Goal: Feedback & Contribution: Contribute content

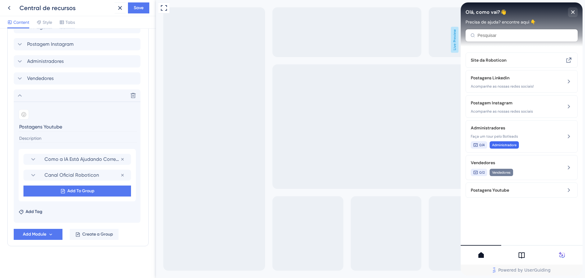
click at [456, 37] on span "Live Preview" at bounding box center [455, 40] width 8 height 26
click at [527, 259] on div at bounding box center [521, 255] width 41 height 20
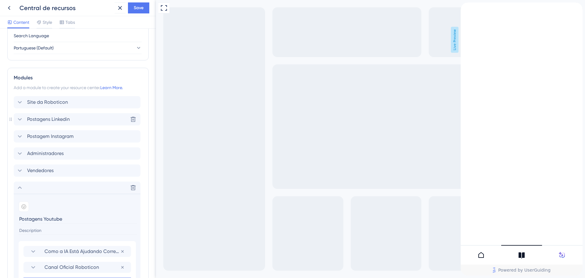
scroll to position [336, 0]
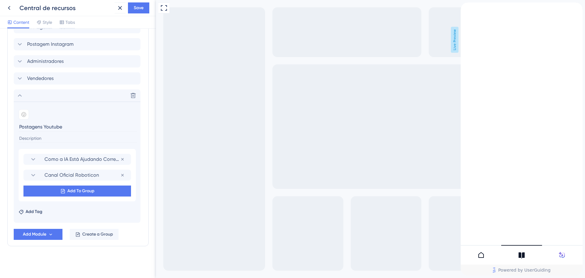
click at [46, 99] on div "Delete" at bounding box center [77, 95] width 127 height 12
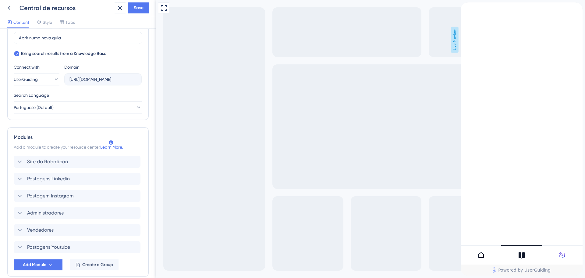
scroll to position [0, 0]
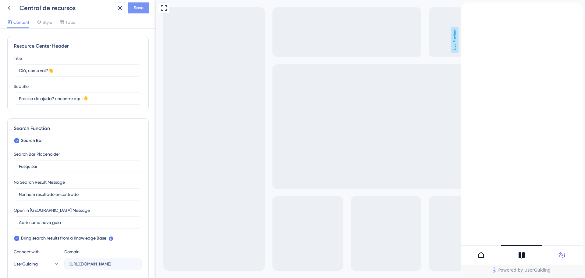
click at [131, 7] on button "Save" at bounding box center [138, 7] width 21 height 11
click at [52, 29] on div "Resource Center Header Title Olá, como vai?👋 12 Olá, como vai?👋 Subtitle Precis…" at bounding box center [78, 153] width 156 height 249
click at [51, 27] on div "Style" at bounding box center [45, 24] width 16 height 10
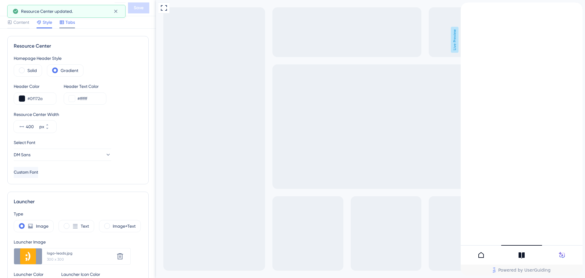
click at [67, 26] on div "Tabs" at bounding box center [67, 24] width 16 height 10
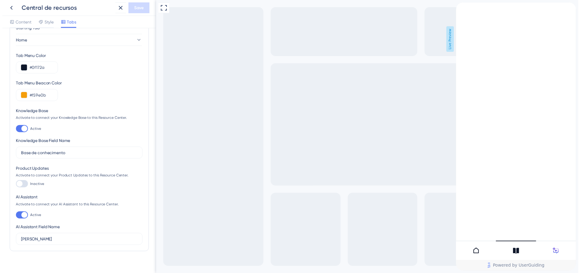
scroll to position [27, 0]
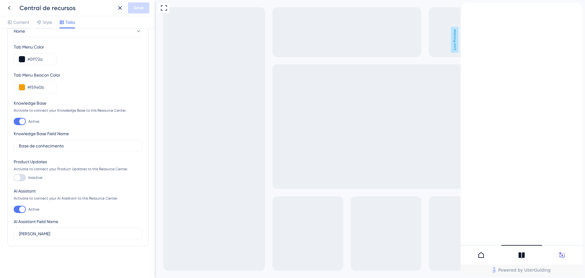
click at [483, 9] on div "Resource Center Header" at bounding box center [478, 7] width 10 height 10
click at [483, 12] on div "Resource Center Header" at bounding box center [478, 7] width 10 height 10
click at [471, 12] on div "back to header" at bounding box center [466, 7] width 10 height 10
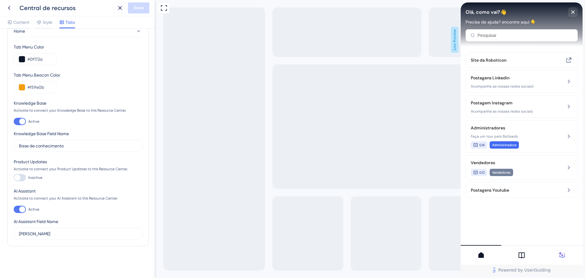
click at [521, 256] on icon at bounding box center [521, 254] width 7 height 7
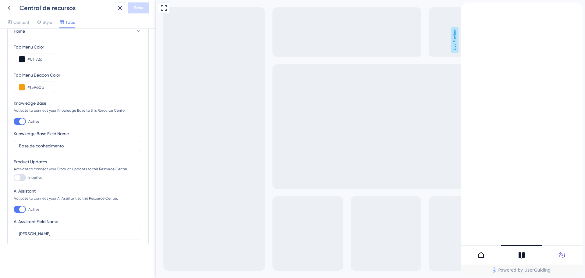
click at [573, 12] on div "close resource center" at bounding box center [578, 7] width 10 height 10
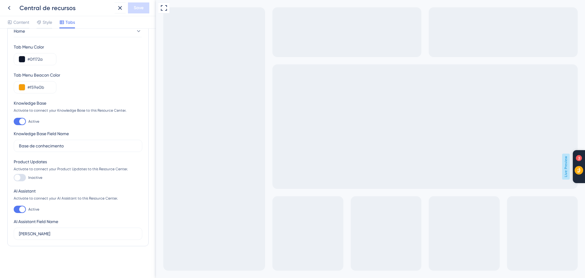
click at [585, 190] on span "3" at bounding box center [589, 189] width 23 height 12
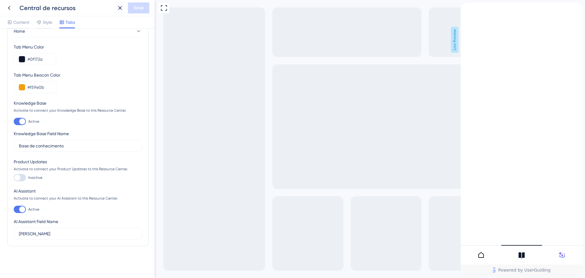
drag, startPoint x: 481, startPoint y: 11, endPoint x: 478, endPoint y: 17, distance: 6.7
click at [480, 9] on icon "Resource Center Header" at bounding box center [477, 6] width 5 height 5
click at [120, 7] on icon at bounding box center [119, 7] width 7 height 7
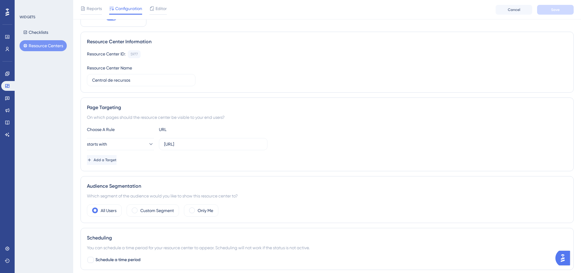
scroll to position [91, 0]
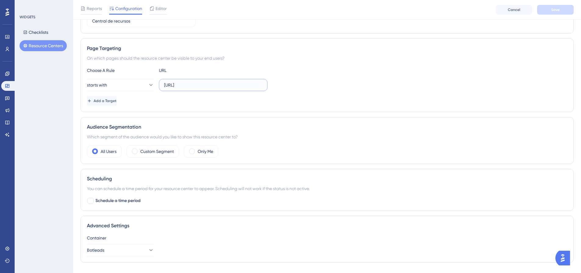
click at [209, 84] on input "[URL]" at bounding box center [213, 85] width 98 height 7
click at [194, 105] on div "Add a Target" at bounding box center [327, 101] width 480 height 10
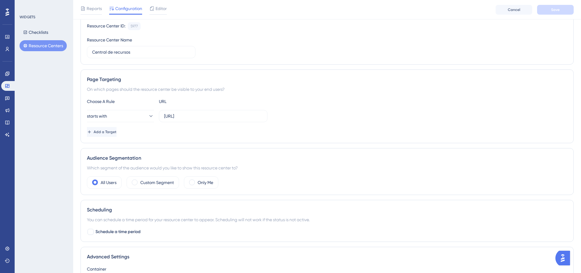
scroll to position [0, 0]
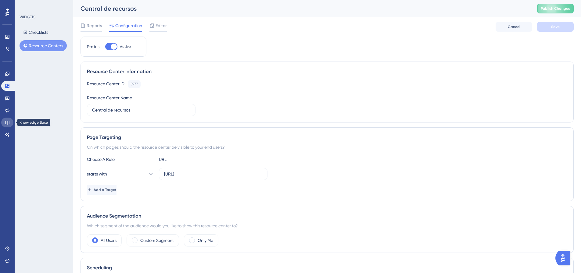
click at [8, 126] on link at bounding box center [7, 123] width 12 height 10
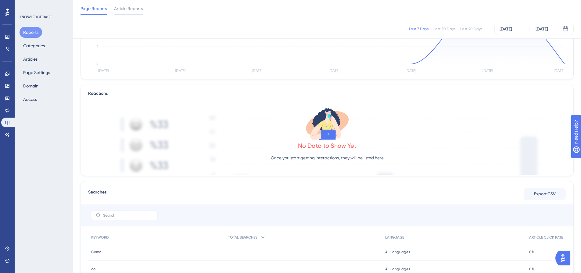
scroll to position [9, 0]
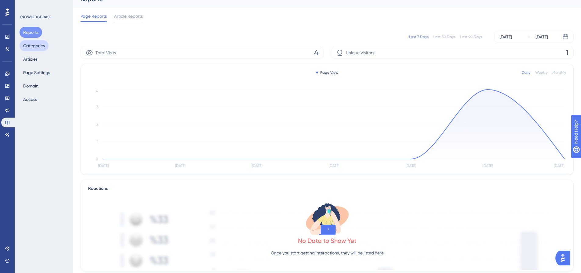
click at [26, 45] on button "Categories" at bounding box center [34, 45] width 29 height 11
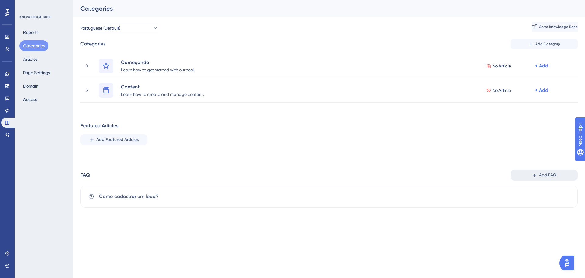
click at [556, 176] on span "Add FAQ" at bounding box center [547, 174] width 17 height 7
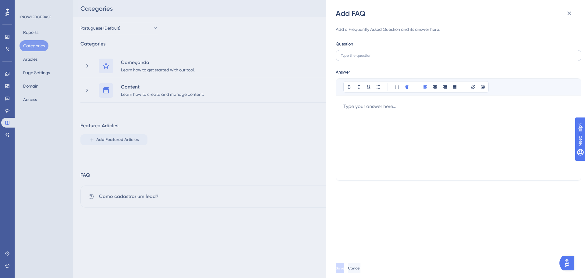
click at [387, 53] on label at bounding box center [459, 55] width 246 height 11
click at [387, 53] on input "text" at bounding box center [458, 55] width 235 height 4
click at [368, 59] on label at bounding box center [459, 55] width 246 height 11
click at [368, 58] on input "text" at bounding box center [458, 55] width 235 height 4
paste input "O que é a aba Ao vivo?"
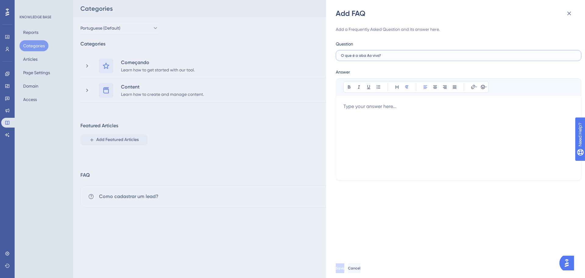
type input "O que é a aba Ao vivo?"
click at [380, 126] on div at bounding box center [458, 138] width 230 height 70
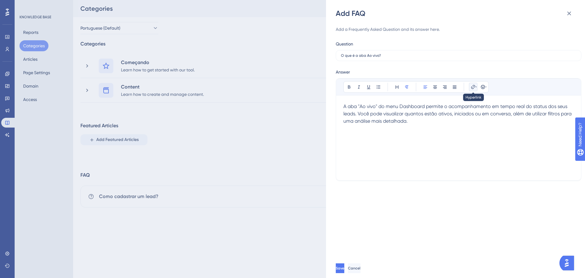
click at [477, 89] on button at bounding box center [473, 87] width 9 height 9
click at [519, 134] on div "A aba "Ao vivo" do menu Dashboard permite o acompanhamento em tempo real do sta…" at bounding box center [458, 138] width 230 height 70
click at [345, 266] on span "Save" at bounding box center [340, 267] width 9 height 5
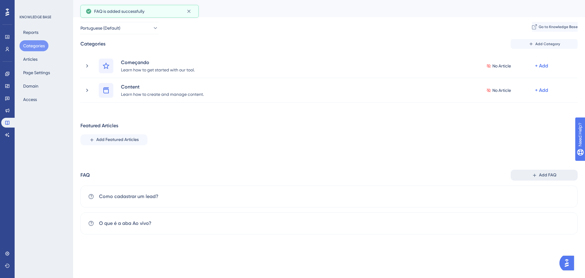
click at [537, 178] on button "Add FAQ" at bounding box center [544, 174] width 67 height 11
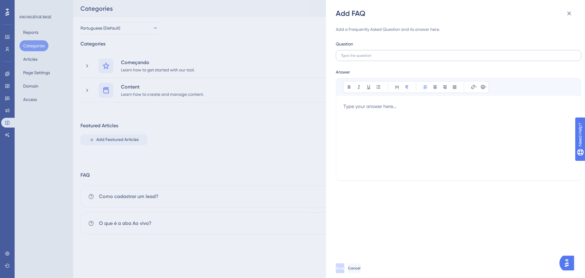
click at [379, 50] on label at bounding box center [459, 55] width 246 height 11
click at [379, 53] on input "text" at bounding box center [458, 55] width 235 height 4
paste input "O que é a aba Performance?"
type input "O que é a aba Performance?"
drag, startPoint x: 375, startPoint y: 104, endPoint x: 379, endPoint y: 111, distance: 7.5
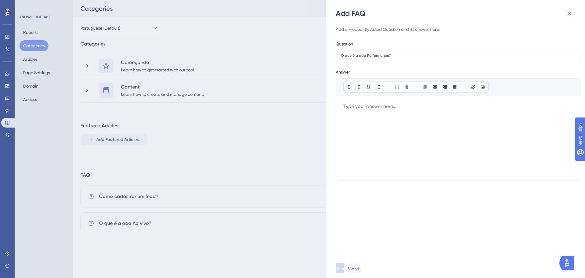
click at [375, 104] on div at bounding box center [458, 138] width 230 height 70
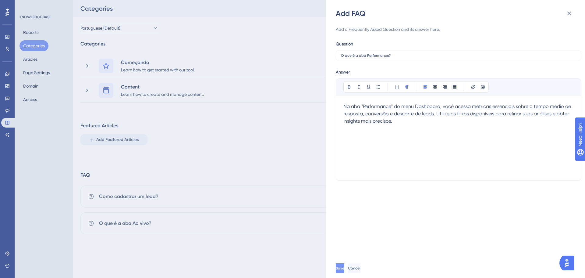
drag, startPoint x: 350, startPoint y: 260, endPoint x: 351, endPoint y: 268, distance: 7.7
click at [351, 265] on div "Save Cancel" at bounding box center [465, 268] width 259 height 20
click at [345, 268] on span "Save" at bounding box center [340, 267] width 9 height 5
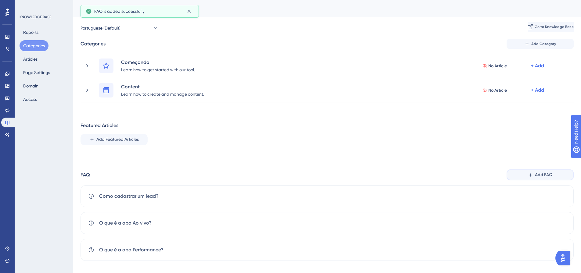
drag, startPoint x: 548, startPoint y: 172, endPoint x: 554, endPoint y: 172, distance: 6.1
click at [548, 172] on span "Add FAQ" at bounding box center [543, 174] width 17 height 7
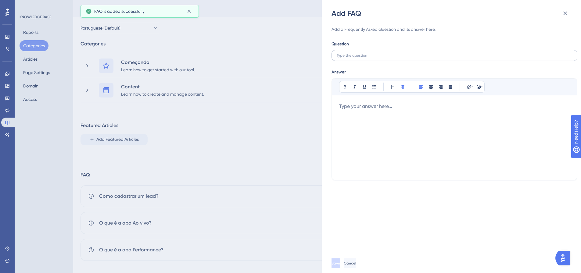
click at [360, 59] on label at bounding box center [454, 55] width 246 height 11
click at [360, 58] on input "text" at bounding box center [453, 55] width 235 height 4
paste input "O que é a aba Resultado?"
type input "O que é a aba Resultado?"
drag, startPoint x: 388, startPoint y: 121, endPoint x: 558, endPoint y: 164, distance: 175.7
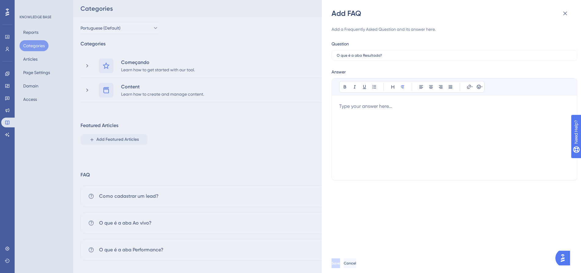
click at [388, 121] on div at bounding box center [454, 138] width 230 height 70
drag, startPoint x: 432, startPoint y: 144, endPoint x: 429, endPoint y: 139, distance: 5.2
click at [432, 143] on div at bounding box center [454, 138] width 230 height 70
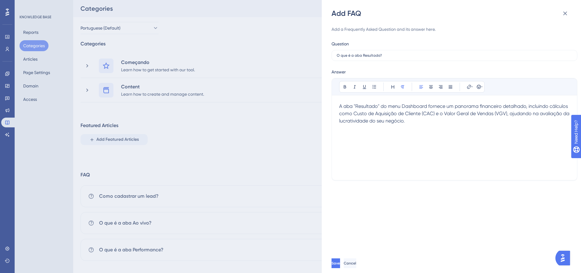
click at [345, 273] on div "Save Cancel" at bounding box center [460, 264] width 259 height 20
click at [340, 266] on span "Save" at bounding box center [336, 263] width 9 height 5
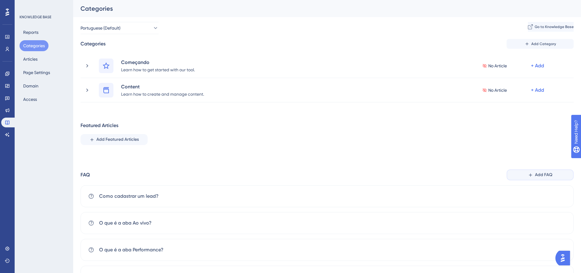
click at [539, 176] on span "Add FAQ" at bounding box center [543, 174] width 17 height 7
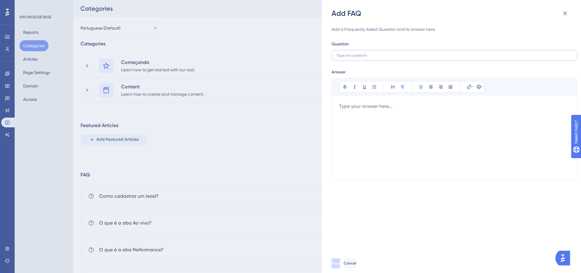
click at [347, 51] on label at bounding box center [454, 55] width 246 height 11
click at [347, 53] on input "text" at bounding box center [453, 55] width 235 height 4
paste input "O que é um lead?"
type input "O que é um lead?"
click at [393, 117] on div at bounding box center [454, 138] width 230 height 70
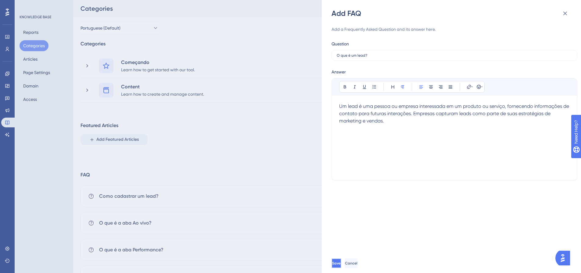
click at [341, 267] on button "Save" at bounding box center [336, 263] width 10 height 10
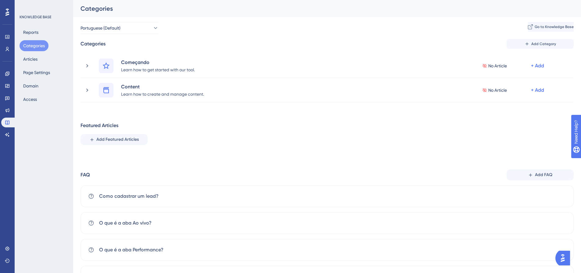
click at [542, 165] on div "Categories Add Category Começando Learn how to get started with our tool. No Ar…" at bounding box center [326, 177] width 493 height 276
drag, startPoint x: 542, startPoint y: 169, endPoint x: 542, endPoint y: 172, distance: 3.5
click at [543, 171] on div "Categories Add Category Começando Learn how to get started with our tool. No Ar…" at bounding box center [326, 177] width 493 height 276
click at [542, 176] on span "Add FAQ" at bounding box center [543, 174] width 17 height 7
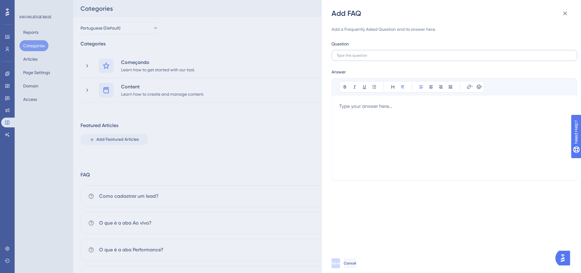
click at [406, 59] on label at bounding box center [454, 55] width 246 height 11
click at [406, 58] on input "text" at bounding box center [453, 55] width 235 height 4
paste input "Como descartar ou excluir um lead?"
type input "Como descartar ou excluir um lead?"
click at [476, 141] on div at bounding box center [454, 138] width 230 height 70
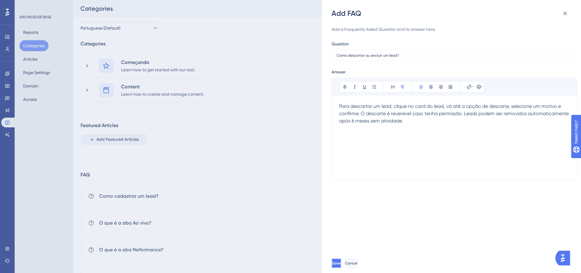
click at [340, 266] on span "Save" at bounding box center [336, 263] width 9 height 5
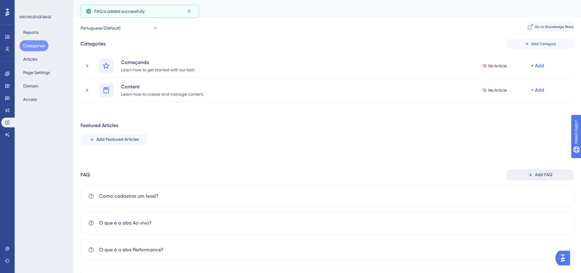
click at [553, 170] on button "Add FAQ" at bounding box center [539, 174] width 67 height 11
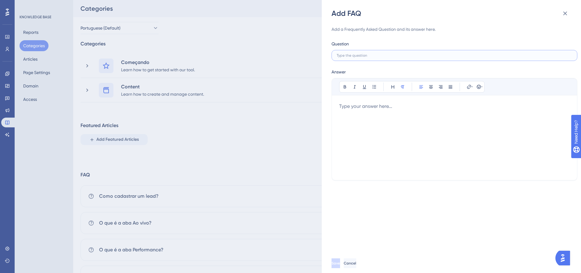
drag, startPoint x: 365, startPoint y: 55, endPoint x: 373, endPoint y: 125, distance: 70.8
click at [361, 62] on div "Add a Frequently Asked Question and its answer here. Question Answer Bold Itali…" at bounding box center [454, 103] width 246 height 155
paste input "Como trocar o lead de vendedor ou produto?"
type input "Como trocar o lead de vendedor ou produto?"
drag, startPoint x: 378, startPoint y: 132, endPoint x: 386, endPoint y: 132, distance: 7.6
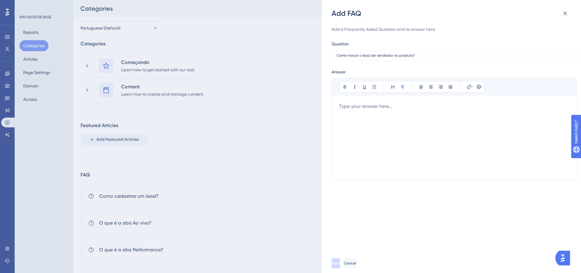
click at [384, 132] on div at bounding box center [454, 138] width 230 height 70
click at [426, 135] on div at bounding box center [454, 138] width 230 height 70
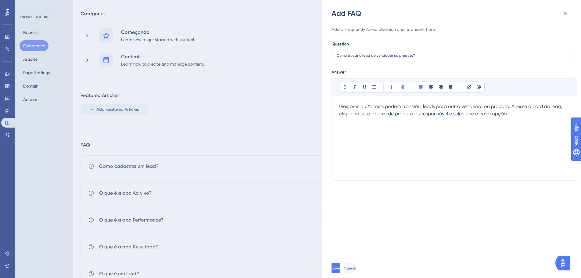
scroll to position [30, 0]
click at [341, 265] on button "Save" at bounding box center [336, 268] width 10 height 10
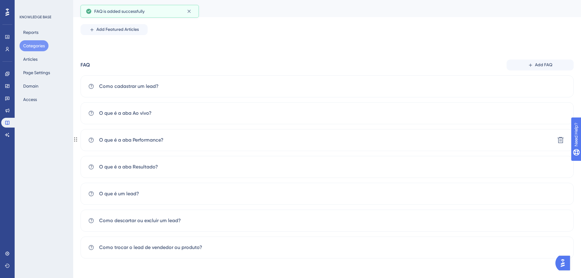
scroll to position [80, 0]
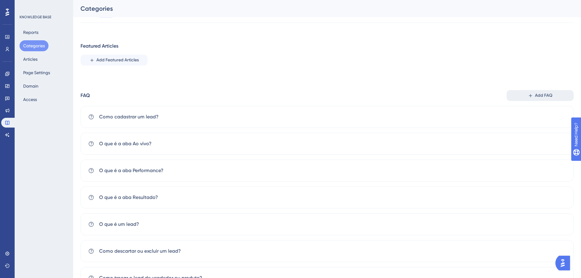
click at [546, 95] on span "Add FAQ" at bounding box center [543, 95] width 17 height 7
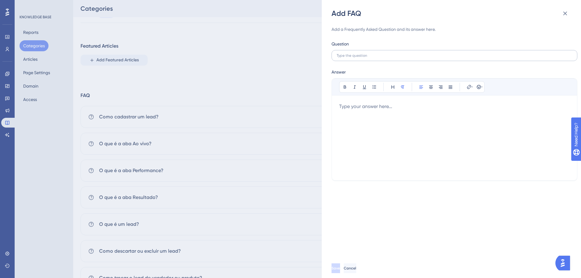
click at [401, 51] on label at bounding box center [454, 55] width 246 height 11
click at [401, 53] on input "text" at bounding box center [453, 55] width 235 height 4
paste input "Como mudar a etapa do lead e registrar feedback?"
type input "Como mudar a etapa do lead e registrar feedback?"
click at [403, 130] on div at bounding box center [454, 138] width 230 height 70
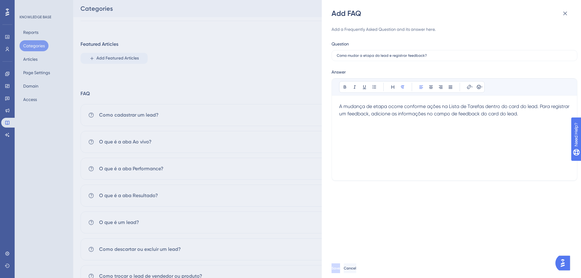
scroll to position [110, 0]
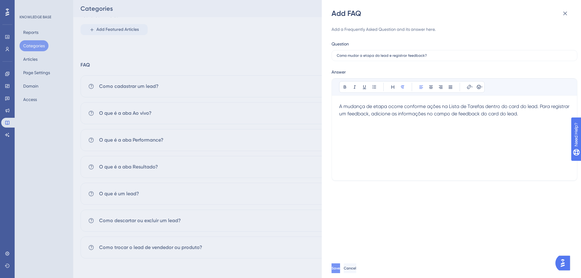
click at [340, 266] on button "Save" at bounding box center [335, 268] width 9 height 10
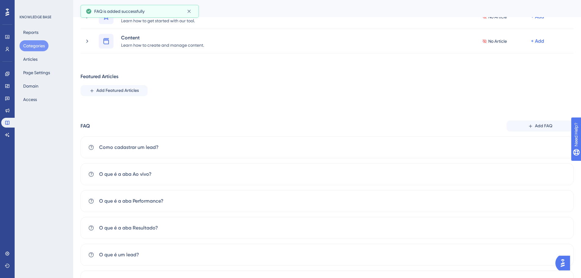
scroll to position [19, 0]
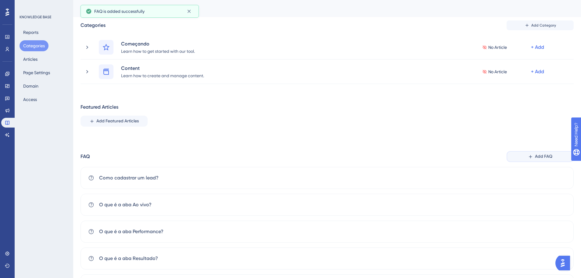
click at [520, 155] on button "Add FAQ" at bounding box center [539, 156] width 67 height 11
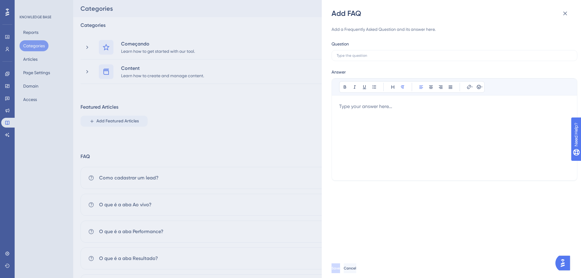
click at [397, 62] on div "Add a Frequently Asked Question and its answer here. Question Answer Bold Itali…" at bounding box center [454, 103] width 246 height 155
click at [399, 59] on label at bounding box center [454, 55] width 246 height 11
click at [399, 58] on input "text" at bounding box center [453, 55] width 235 height 4
paste input "O que são lembretes e leads vencidos?"
type input "O que são lembretes e leads vencidos?"
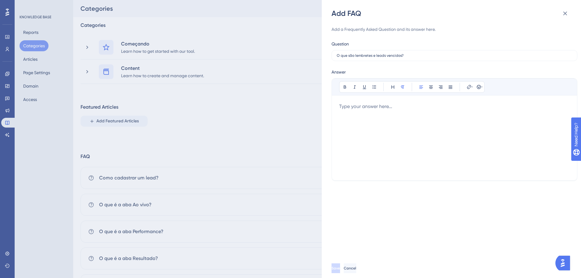
click at [356, 114] on div at bounding box center [454, 138] width 230 height 70
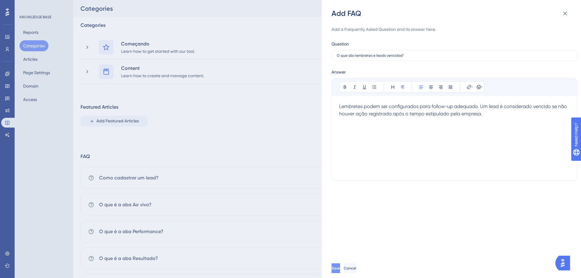
click at [340, 267] on span "Save" at bounding box center [335, 267] width 9 height 5
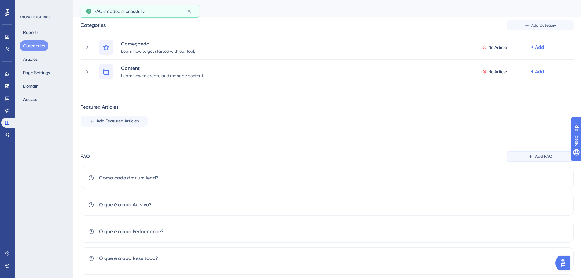
drag, startPoint x: 553, startPoint y: 157, endPoint x: 549, endPoint y: 163, distance: 7.8
click at [552, 157] on button "Add FAQ" at bounding box center [539, 156] width 67 height 11
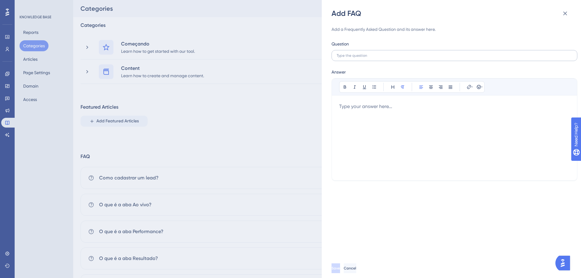
click at [390, 53] on label at bounding box center [454, 55] width 246 height 11
click at [390, 53] on input "text" at bounding box center [453, 55] width 235 height 4
paste input "Como entrar em contato com o lead?"
type input "Como entrar em contato com o lead?"
click at [405, 126] on div at bounding box center [454, 138] width 230 height 70
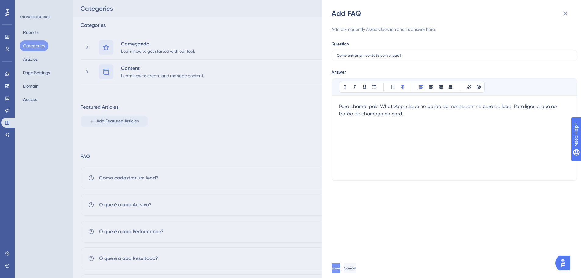
click at [340, 267] on span "Save" at bounding box center [335, 267] width 9 height 5
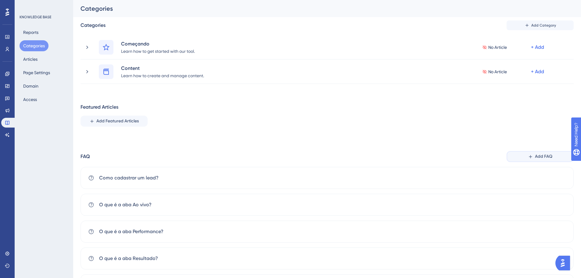
click at [534, 158] on button "Add FAQ" at bounding box center [539, 156] width 67 height 11
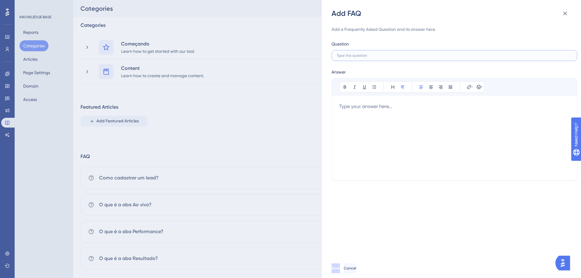
click at [391, 57] on input "text" at bounding box center [453, 55] width 235 height 4
paste input "Como ver o histórico do lead?"
type input "Como ver o histórico do lead?"
click at [352, 127] on div at bounding box center [454, 138] width 230 height 70
click at [371, 113] on div "Clique no card do lead e acesse a aba "Histórico" para visualizar todas as inte…" at bounding box center [454, 138] width 230 height 70
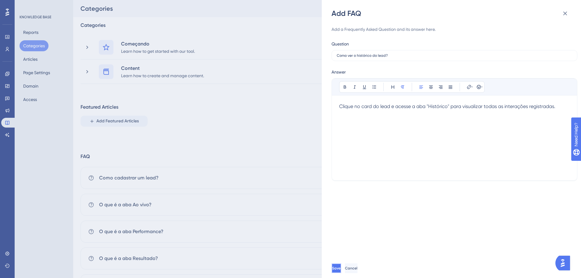
click at [340, 266] on span "Save" at bounding box center [336, 267] width 9 height 5
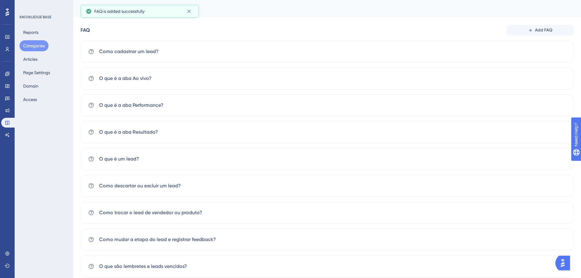
scroll to position [217, 0]
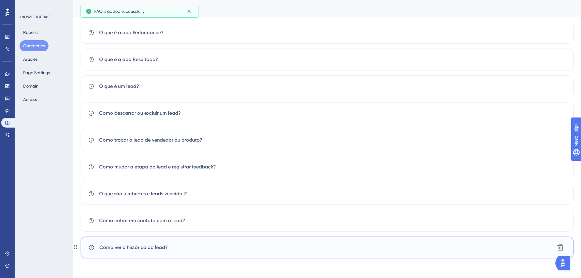
click at [122, 247] on span "Como ver o histórico do lead?" at bounding box center [133, 247] width 68 height 7
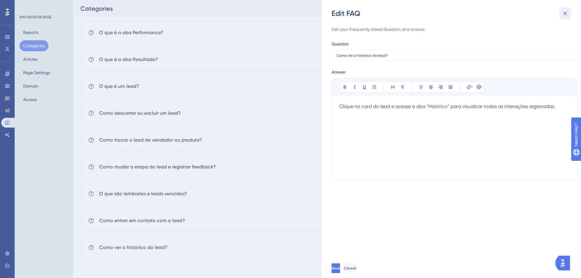
click at [562, 15] on icon at bounding box center [564, 13] width 7 height 7
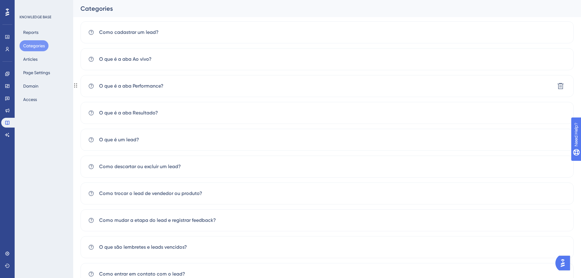
scroll to position [126, 0]
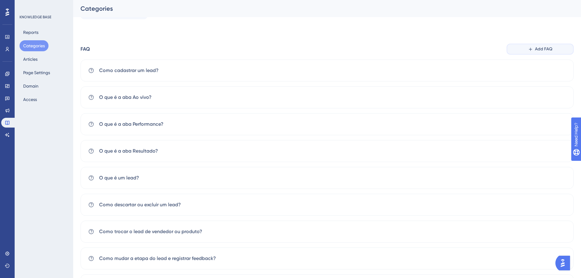
click at [533, 49] on button "Add FAQ" at bounding box center [539, 49] width 67 height 11
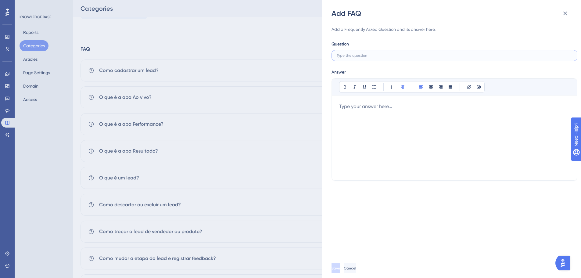
click at [354, 57] on input "text" at bounding box center [453, 55] width 235 height 4
paste input "O que é a carteira e como colocar leads nela?"
type input "O que é a carteira e como colocar leads nela?"
click at [358, 124] on div at bounding box center [454, 138] width 230 height 70
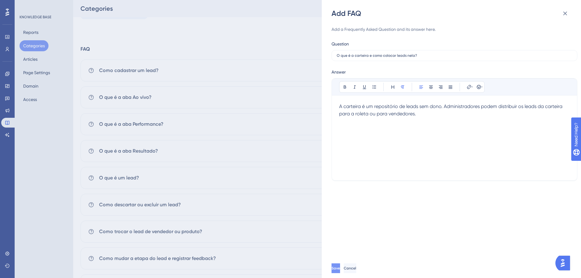
click at [340, 267] on button "Save" at bounding box center [335, 268] width 9 height 10
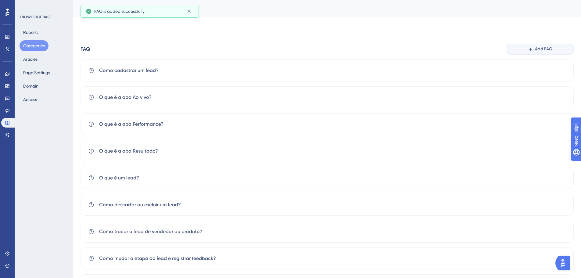
click at [548, 52] on button "Add FAQ" at bounding box center [539, 49] width 67 height 11
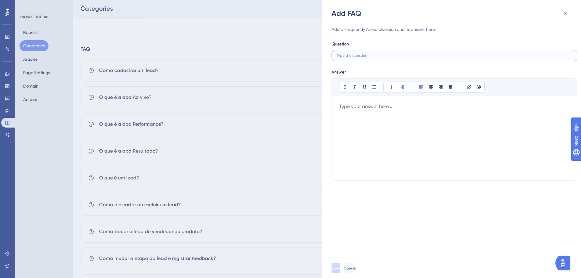
drag, startPoint x: 399, startPoint y: 55, endPoint x: 423, endPoint y: 62, distance: 25.4
click at [397, 56] on input "text" at bounding box center [453, 55] width 235 height 4
paste input "Como capturar um lead da carteira?"
type input "Como capturar um lead da carteira?"
drag, startPoint x: 506, startPoint y: 166, endPoint x: 418, endPoint y: 176, distance: 87.7
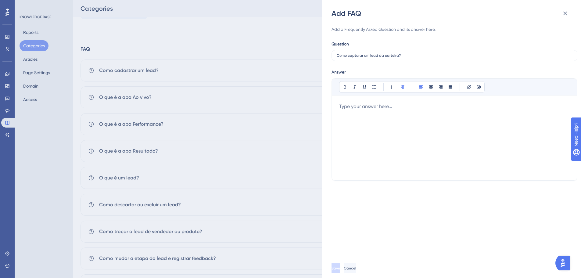
click at [483, 170] on div at bounding box center [454, 138] width 230 height 70
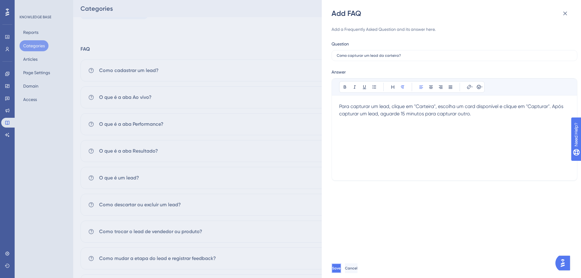
click at [340, 267] on span "Save" at bounding box center [336, 267] width 9 height 5
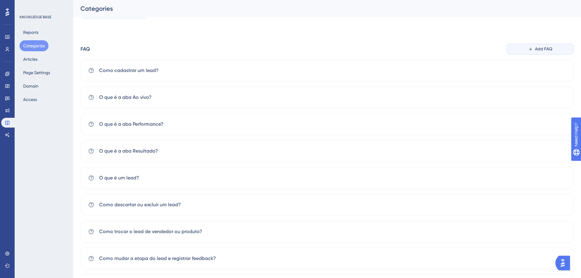
drag, startPoint x: 543, startPoint y: 48, endPoint x: 496, endPoint y: 75, distance: 54.1
click at [543, 48] on span "Add FAQ" at bounding box center [543, 48] width 17 height 7
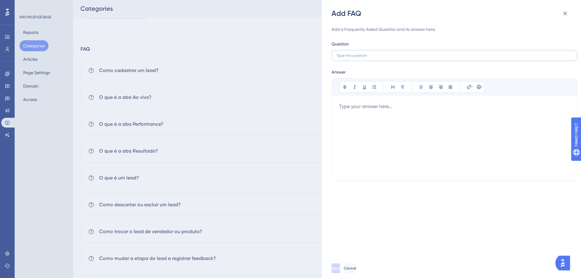
click at [386, 59] on label at bounding box center [454, 55] width 246 height 11
click at [386, 58] on input "text" at bounding box center [453, 55] width 235 height 4
paste input "Como gerar um relatório?"
type input "Como gerar um relatório?"
click at [374, 123] on div at bounding box center [454, 138] width 230 height 70
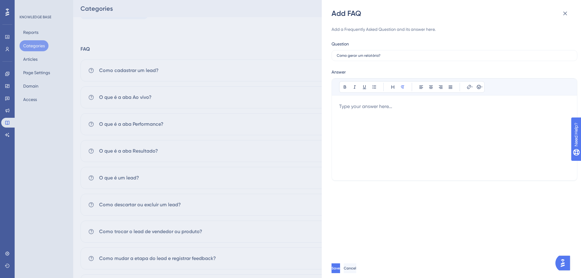
click at [392, 155] on div at bounding box center [454, 138] width 230 height 70
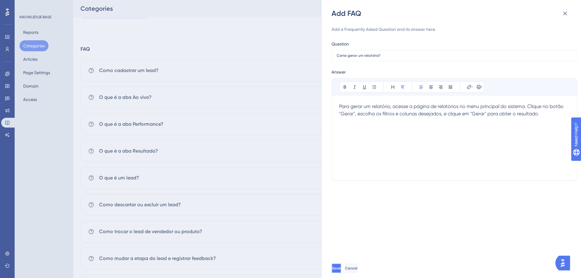
click at [341, 265] on button "Save" at bounding box center [336, 268] width 10 height 10
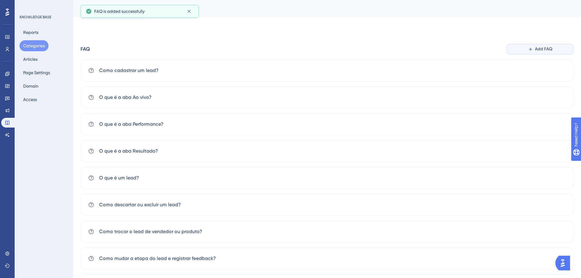
click at [533, 52] on button "Add FAQ" at bounding box center [539, 49] width 67 height 11
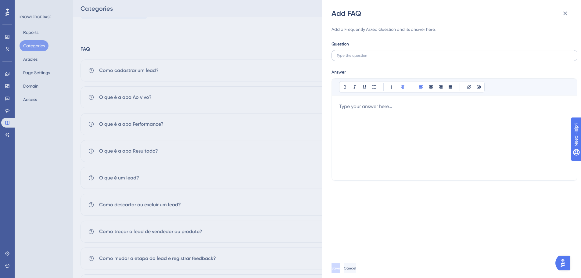
click at [398, 52] on label at bounding box center [454, 55] width 246 height 11
click at [398, 53] on input "text" at bounding box center [453, 55] width 235 height 4
paste input "Em qual formato posso exportar os relatórios?"
type input "Em qual formato posso exportar os relatórios?"
click at [364, 121] on div at bounding box center [454, 138] width 230 height 70
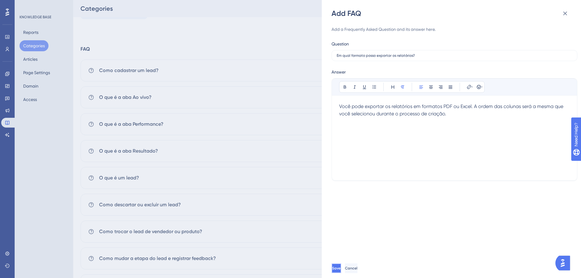
click at [340, 269] on span "Save" at bounding box center [336, 267] width 9 height 5
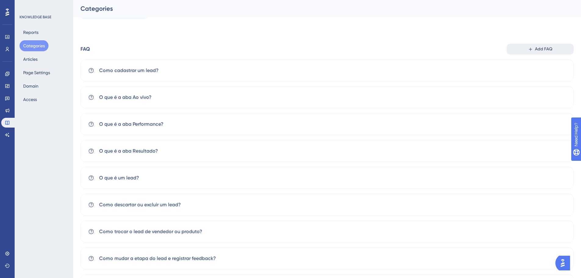
click at [539, 52] on span "Add FAQ" at bounding box center [543, 48] width 17 height 7
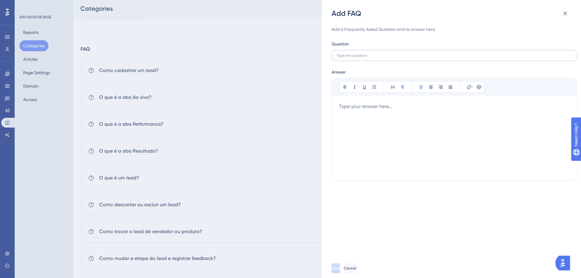
click at [407, 59] on label at bounding box center [454, 55] width 246 height 11
click at [407, 58] on input "text" at bounding box center [453, 55] width 235 height 4
paste input "Como gerar um relatório por equipes ou vendedores?"
type input "Como gerar um relatório por equipes ou vendedores?"
click at [429, 115] on div at bounding box center [454, 138] width 230 height 70
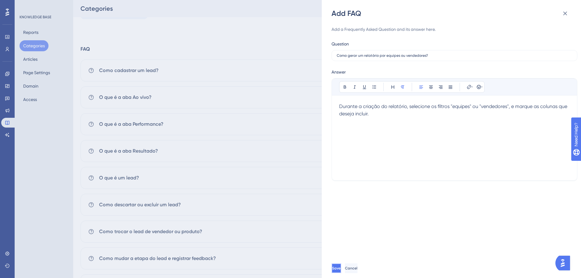
click at [341, 270] on button "Save" at bounding box center [336, 268] width 10 height 10
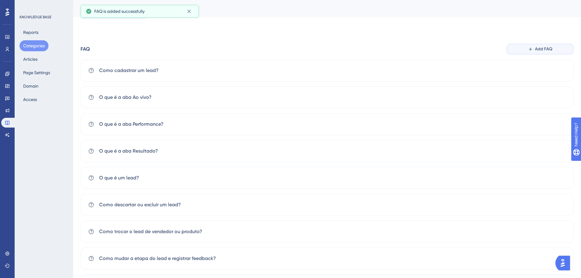
drag, startPoint x: 524, startPoint y: 49, endPoint x: 463, endPoint y: 73, distance: 65.1
click at [521, 51] on button "Add FAQ" at bounding box center [539, 49] width 67 height 11
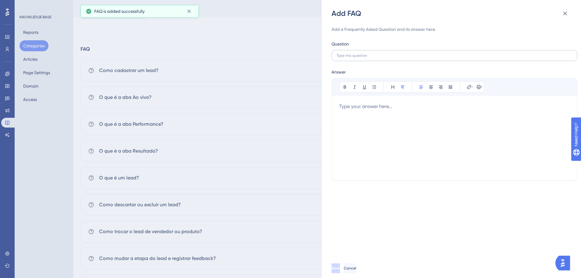
click at [407, 51] on label at bounding box center [454, 55] width 246 height 11
click at [407, 53] on input "text" at bounding box center [453, 55] width 235 height 4
paste input "Como gerar um relatório de [PERSON_NAME]?"
type input "Como gerar um relatório de [PERSON_NAME]?"
drag, startPoint x: 356, startPoint y: 98, endPoint x: 358, endPoint y: 102, distance: 4.5
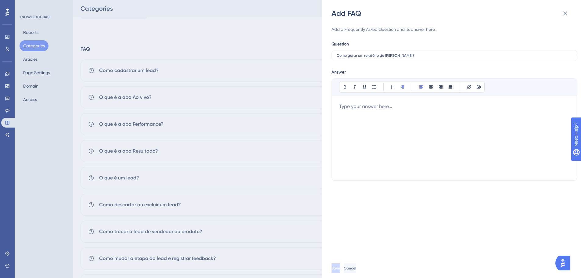
click at [357, 100] on div "Bold Italic Underline Bullet Point Heading Normal Align Left Align Center Align…" at bounding box center [454, 125] width 230 height 94
click at [368, 126] on div at bounding box center [454, 138] width 230 height 70
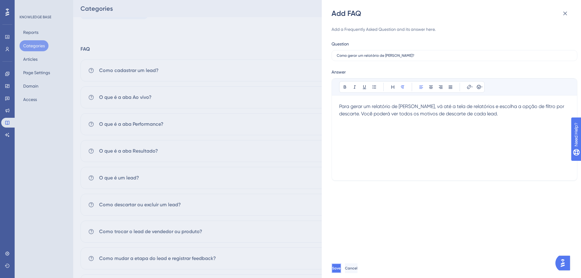
click at [341, 265] on button "Save" at bounding box center [336, 268] width 10 height 10
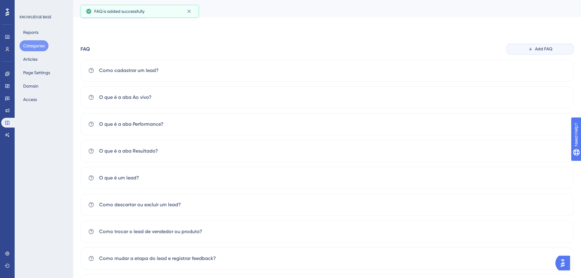
drag, startPoint x: 537, startPoint y: 52, endPoint x: 553, endPoint y: 53, distance: 15.9
click at [537, 53] on button "Add FAQ" at bounding box center [539, 49] width 67 height 11
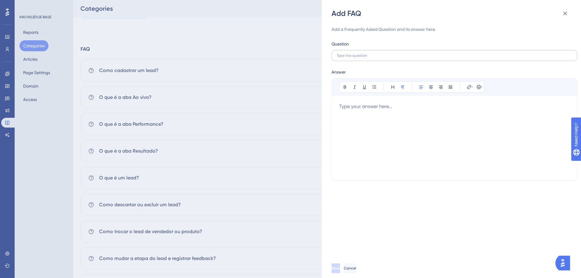
drag, startPoint x: 377, startPoint y: 52, endPoint x: 385, endPoint y: 59, distance: 9.8
click at [377, 52] on label at bounding box center [454, 55] width 246 height 11
click at [377, 53] on input "text" at bounding box center [453, 55] width 235 height 4
paste input "O que é a roleta de leads?"
type input "O que é a roleta de leads?"
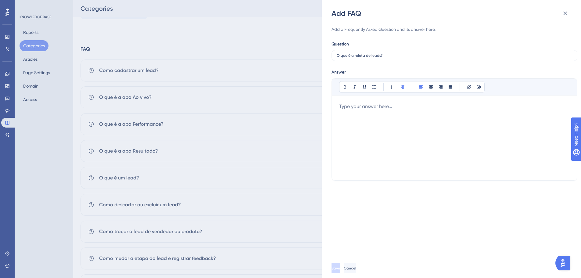
drag, startPoint x: 337, startPoint y: 117, endPoint x: 354, endPoint y: 120, distance: 16.3
click at [337, 117] on div "Bold Italic Underline Bullet Point Heading Normal Align Left Align Center Align…" at bounding box center [454, 129] width 246 height 102
drag, startPoint x: 369, startPoint y: 114, endPoint x: 370, endPoint y: 119, distance: 5.6
click at [370, 116] on div at bounding box center [454, 138] width 230 height 70
click at [340, 264] on button "Save" at bounding box center [335, 268] width 9 height 10
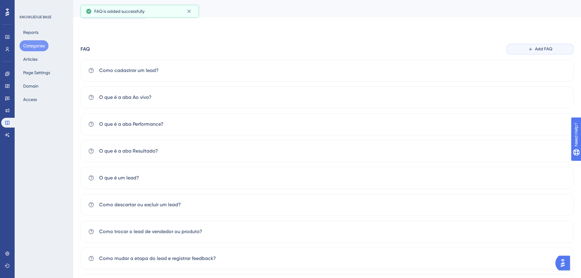
click at [528, 48] on icon at bounding box center [530, 49] width 5 height 5
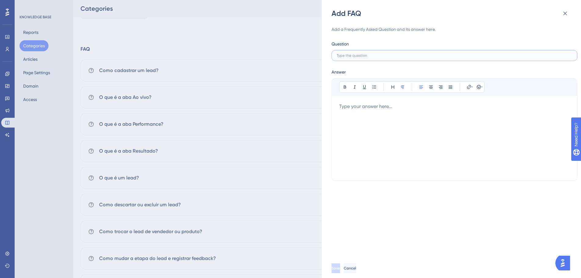
click at [338, 55] on input "text" at bounding box center [453, 55] width 235 height 4
paste input "Como ativar e configurar a roleta?"
type input "Como ativar e configurar a roleta?"
click at [352, 104] on div at bounding box center [454, 138] width 230 height 70
paste div
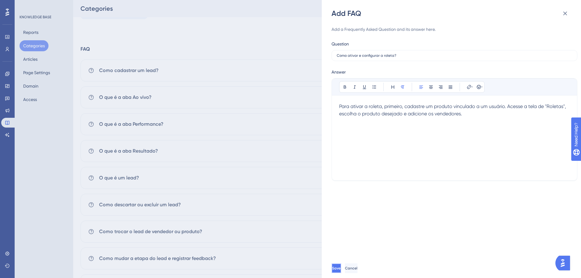
click at [340, 266] on span "Save" at bounding box center [336, 267] width 9 height 5
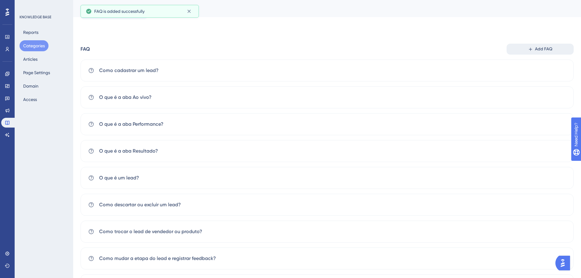
click at [549, 44] on div "Categories Add Category Começando Learn how to get started with our tool. No Ar…" at bounding box center [326, 238] width 493 height 651
click at [548, 45] on span "Add FAQ" at bounding box center [543, 48] width 17 height 7
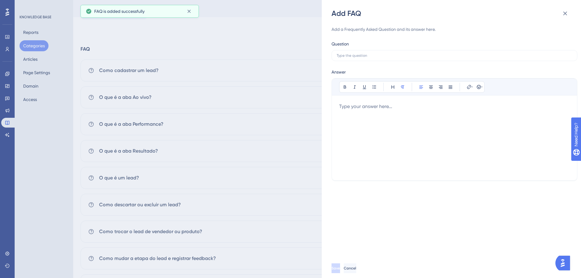
click at [410, 61] on div "Add a Frequently Asked Question and its answer here. Question Answer Bold Itali…" at bounding box center [454, 103] width 246 height 155
click at [407, 58] on label at bounding box center [454, 55] width 246 height 11
click at [407, 58] on input "text" at bounding box center [453, 55] width 235 height 4
paste input "Como configurar e priorizar vendedores na roleta?"
type input "Como configurar e priorizar vendedores na roleta?"
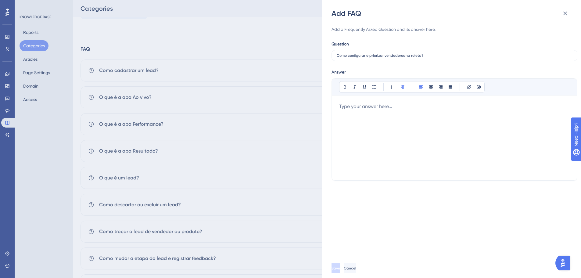
drag, startPoint x: 376, startPoint y: 128, endPoint x: 399, endPoint y: 118, distance: 24.7
click at [376, 128] on div at bounding box center [454, 138] width 230 height 70
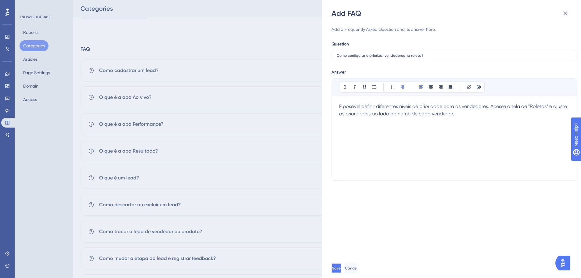
click at [340, 266] on span "Save" at bounding box center [336, 267] width 9 height 5
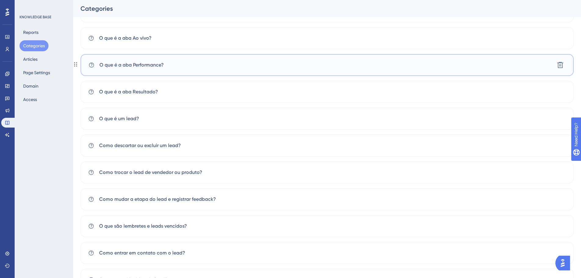
scroll to position [154, 0]
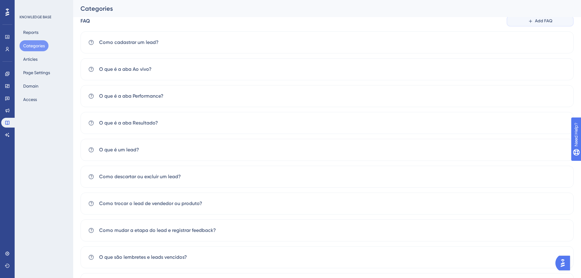
click at [535, 21] on span "Add FAQ" at bounding box center [543, 20] width 17 height 7
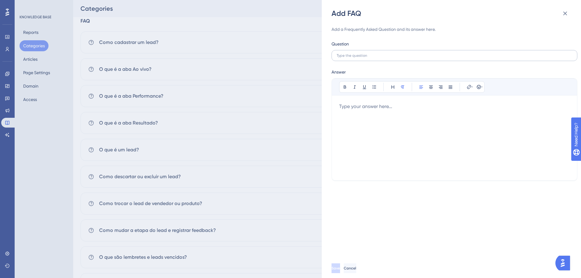
drag, startPoint x: 360, startPoint y: 52, endPoint x: 374, endPoint y: 56, distance: 14.0
click at [361, 52] on label at bounding box center [454, 55] width 246 height 11
click at [361, 53] on input "text" at bounding box center [453, 55] width 235 height 4
paste input "Como automatizar e distribuir os leads na roleta?"
type input "Como automatizar e distribuir os leads na roleta?"
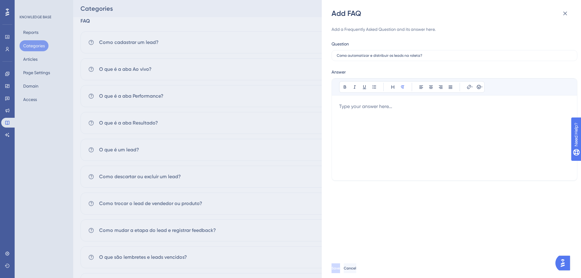
click at [470, 147] on div at bounding box center [454, 138] width 230 height 70
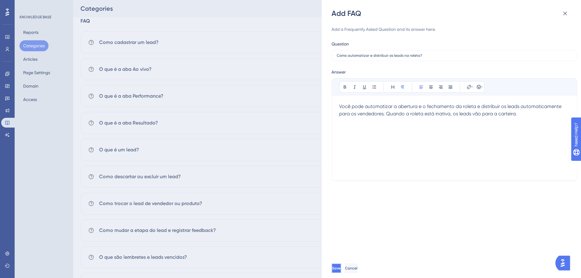
click at [337, 265] on button "Save" at bounding box center [336, 268] width 10 height 10
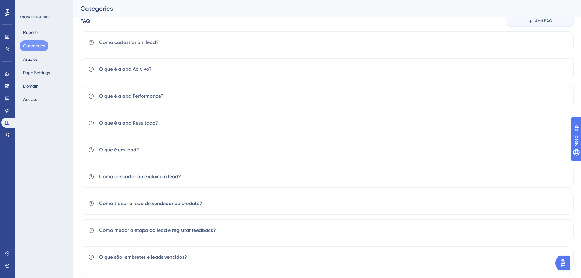
drag, startPoint x: 534, startPoint y: 21, endPoint x: 477, endPoint y: 57, distance: 66.8
click at [534, 21] on button "Add FAQ" at bounding box center [539, 21] width 67 height 11
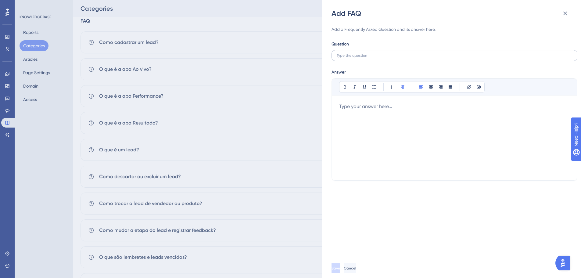
click at [400, 58] on label at bounding box center [454, 55] width 246 height 11
click at [400, 58] on input "text" at bounding box center [453, 55] width 235 height 4
paste input "O que posso encontrar no menu Meu Perfil?"
type input "O que posso encontrar no menu Meu Perfil?"
click at [404, 148] on div at bounding box center [454, 138] width 230 height 70
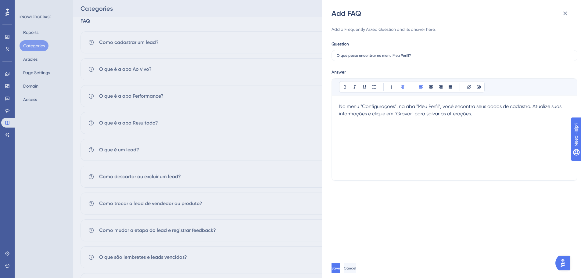
click at [339, 262] on div "Save Cancel" at bounding box center [460, 268] width 259 height 20
click at [340, 267] on button "Save" at bounding box center [336, 268] width 10 height 10
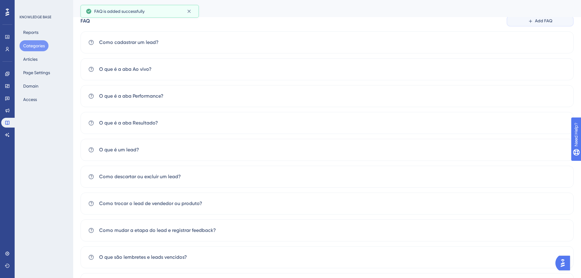
click at [545, 21] on span "Add FAQ" at bounding box center [543, 20] width 17 height 7
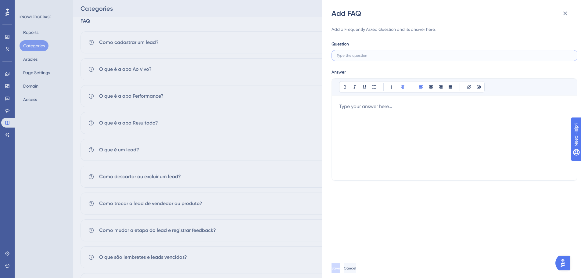
click at [354, 54] on input "text" at bounding box center [453, 55] width 235 height 4
paste input "O que posso encontrar no menu Minha Empresa?"
type input "O que posso encontrar no menu Minha Empresa?"
click at [361, 118] on div at bounding box center [454, 138] width 230 height 70
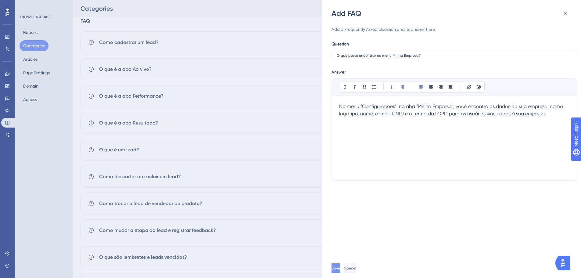
click at [340, 267] on button "Save" at bounding box center [335, 268] width 9 height 10
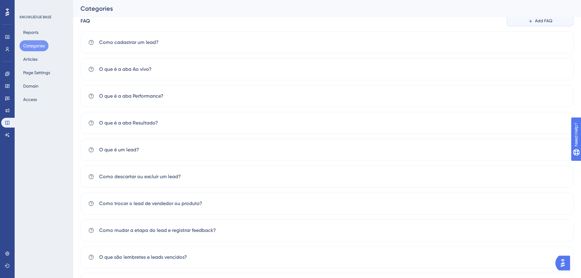
click at [552, 19] on span "Add FAQ" at bounding box center [543, 20] width 17 height 7
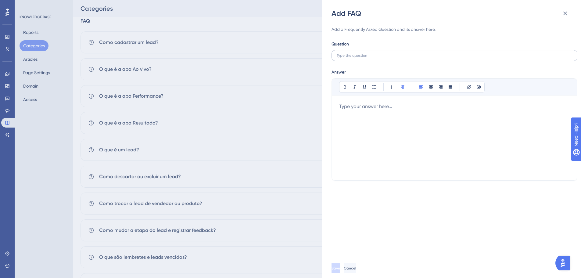
click at [420, 59] on label at bounding box center [454, 55] width 246 height 11
click at [420, 58] on input "text" at bounding box center [453, 55] width 235 height 4
paste input "Quantos produtos posso cadastrar?"
type input "Quantos produtos posso cadastrar?"
click at [372, 126] on div at bounding box center [454, 138] width 230 height 70
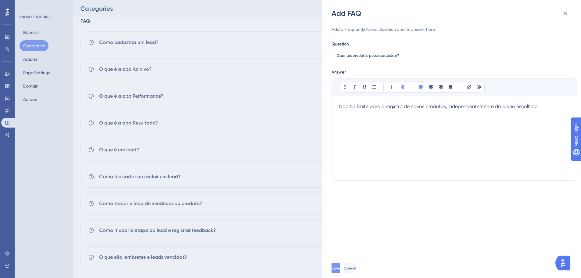
click at [340, 267] on button "Save" at bounding box center [335, 268] width 9 height 10
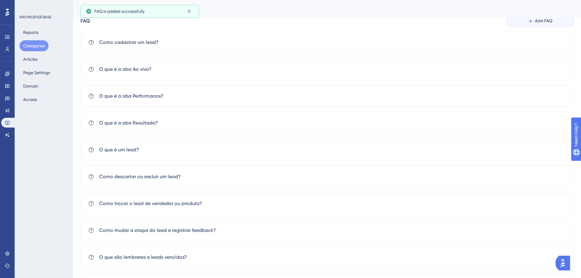
click at [554, 23] on button "Add FAQ" at bounding box center [539, 21] width 67 height 11
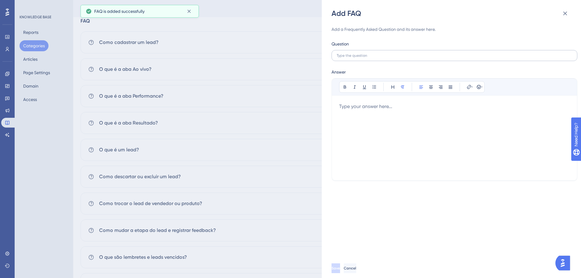
click at [384, 59] on label at bounding box center [454, 55] width 246 height 11
click at [384, 58] on input "text" at bounding box center [453, 55] width 235 height 4
paste input "Como cadastrar um produto?"
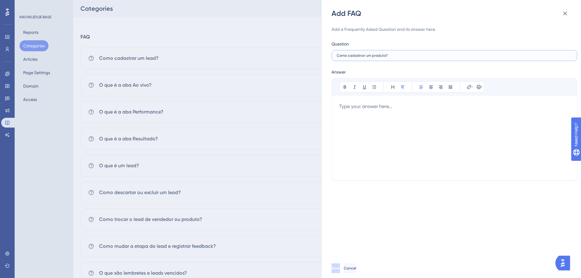
scroll to position [123, 0]
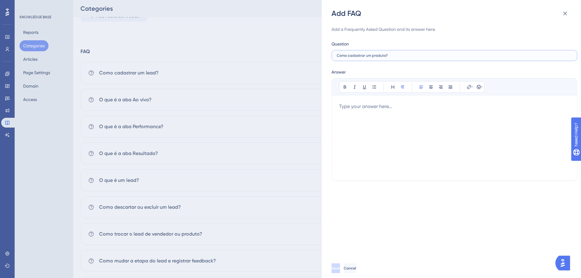
type input "Como cadastrar um produto?"
click at [357, 123] on div at bounding box center [454, 138] width 230 height 70
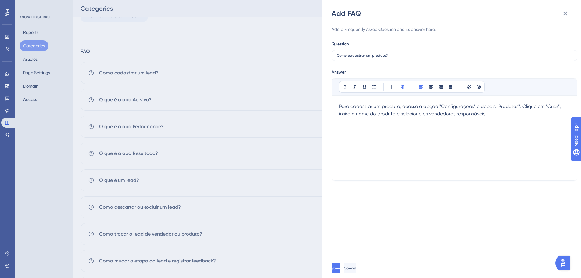
click at [340, 273] on div "Save Cancel" at bounding box center [460, 268] width 259 height 20
click at [340, 268] on span "Save" at bounding box center [336, 267] width 9 height 5
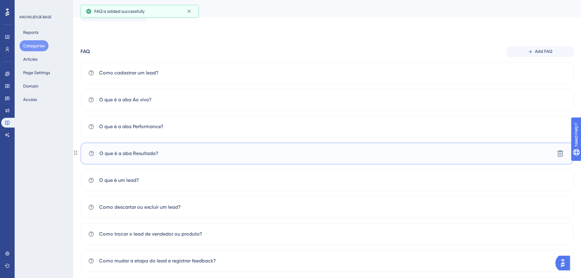
scroll to position [93, 0]
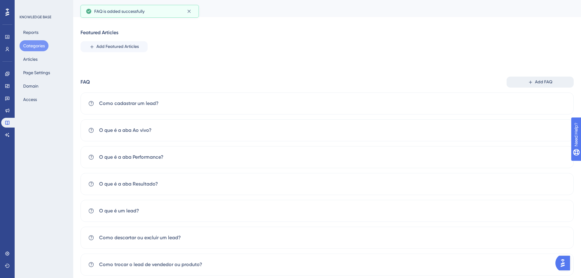
click at [527, 82] on button "Add FAQ" at bounding box center [539, 81] width 67 height 11
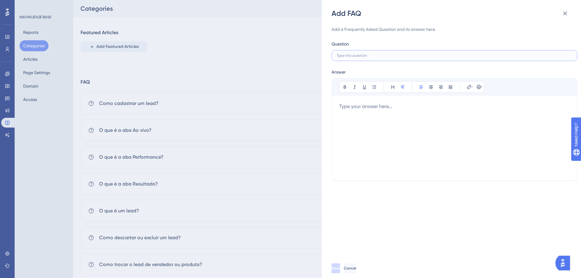
click at [368, 56] on input "text" at bounding box center [453, 55] width 235 height 4
paste input "Como selecionar os vendedores que terão acesso ao produto?"
type input "Como selecionar os vendedores que terão acesso ao produto?"
drag, startPoint x: 376, startPoint y: 169, endPoint x: 379, endPoint y: 163, distance: 6.7
click at [378, 167] on div at bounding box center [454, 138] width 230 height 70
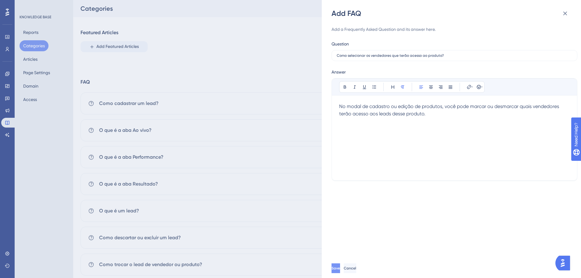
click at [340, 265] on button "Save" at bounding box center [335, 268] width 9 height 10
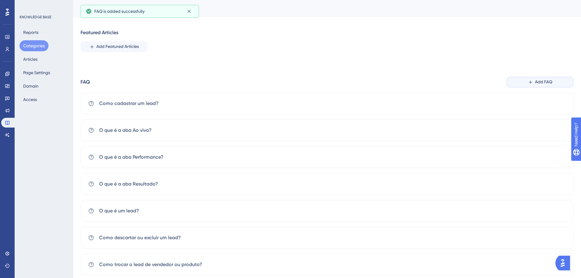
click at [543, 84] on span "Add FAQ" at bounding box center [543, 81] width 17 height 7
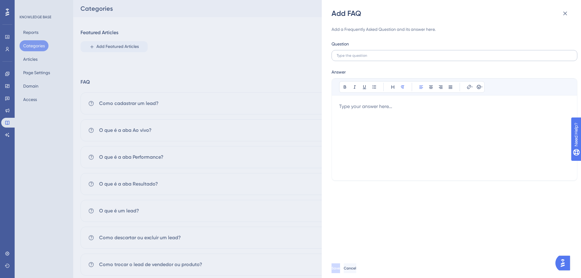
click at [381, 59] on label at bounding box center [454, 55] width 246 height 11
click at [381, 58] on input "text" at bounding box center [453, 55] width 235 height 4
paste input "Como cadastrar um novo usuário?"
type input "Como cadastrar um novo usuário?"
click at [359, 125] on div at bounding box center [454, 138] width 230 height 70
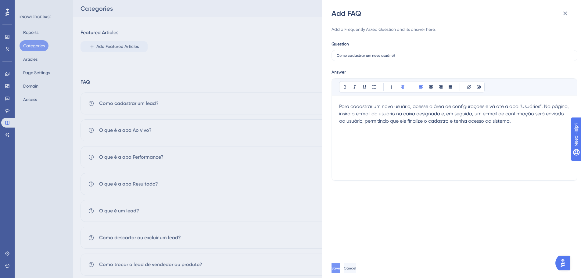
click at [340, 267] on button "Save" at bounding box center [335, 268] width 9 height 10
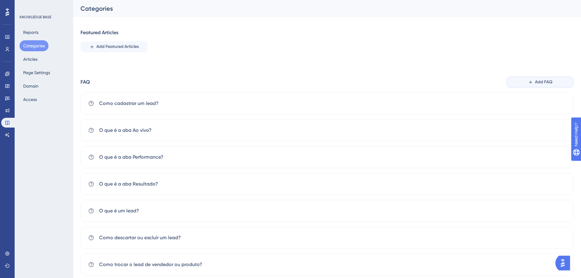
drag, startPoint x: 533, startPoint y: 83, endPoint x: 556, endPoint y: 69, distance: 26.7
click at [533, 83] on button "Add FAQ" at bounding box center [539, 81] width 67 height 11
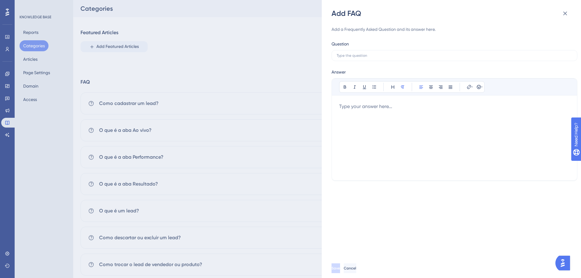
click at [354, 62] on div "Add a Frequently Asked Question and its answer here. Question Answer Bold Itali…" at bounding box center [454, 103] width 246 height 155
click at [341, 52] on label at bounding box center [454, 55] width 246 height 11
click at [341, 53] on input "text" at bounding box center [453, 55] width 235 height 4
paste input "Como excluir um usuário?"
type input "Como excluir um usuário?"
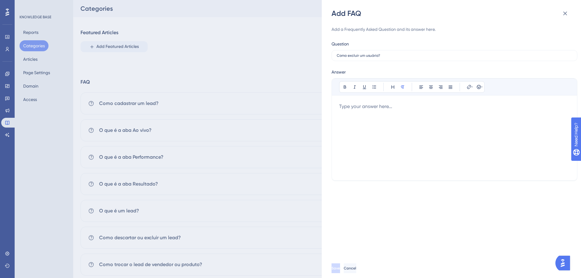
click at [365, 153] on div at bounding box center [454, 138] width 230 height 70
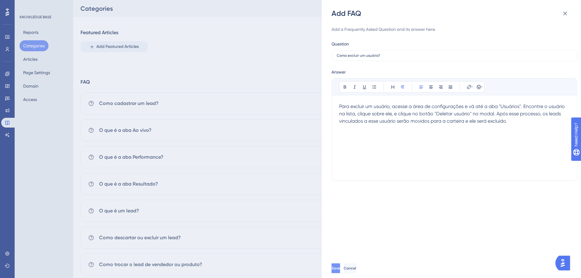
click at [340, 265] on button "Save" at bounding box center [335, 268] width 9 height 10
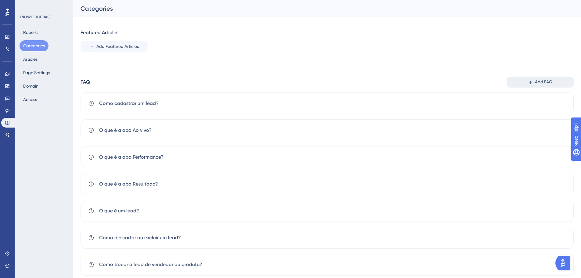
click at [539, 87] on button "Add FAQ" at bounding box center [539, 81] width 67 height 11
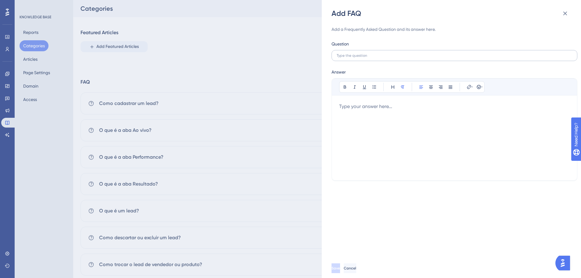
click at [367, 59] on label at bounding box center [454, 55] width 246 height 11
click at [367, 58] on input "text" at bounding box center [453, 55] width 235 height 4
paste input "Como alterar a permissão de um usuário?"
type input "Como alterar a permissão de um usuário?"
click at [377, 137] on div at bounding box center [454, 138] width 230 height 70
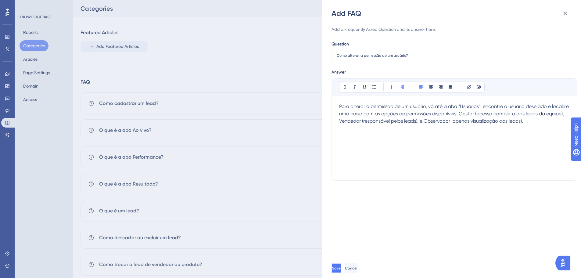
click at [340, 265] on span "Save" at bounding box center [336, 267] width 9 height 5
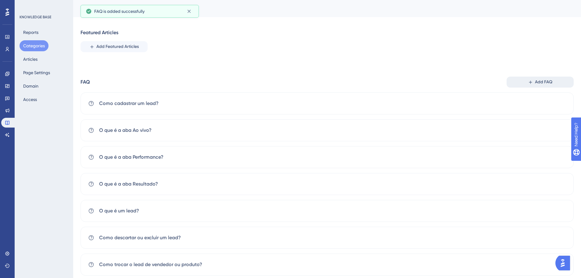
click at [548, 86] on button "Add FAQ" at bounding box center [539, 81] width 67 height 11
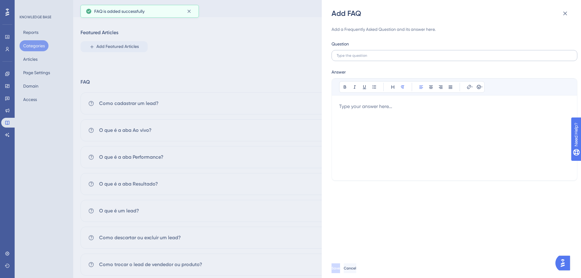
click at [357, 50] on label at bounding box center [454, 55] width 246 height 11
click at [357, 53] on input "text" at bounding box center [453, 55] width 235 height 4
paste input "Como saber quando foi o último acesso do usuário no sistema?"
type input "Como saber quando foi o último acesso do usuário no sistema?"
click at [400, 133] on div at bounding box center [454, 138] width 230 height 70
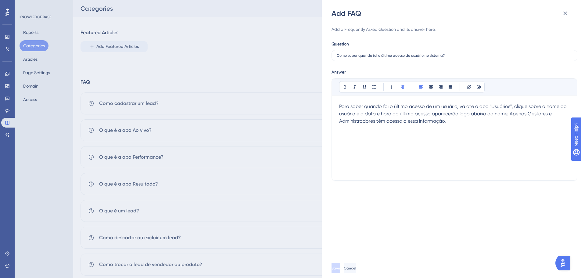
click at [340, 264] on button "Save" at bounding box center [335, 268] width 9 height 10
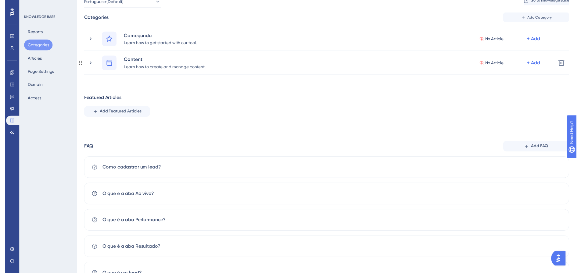
scroll to position [0, 0]
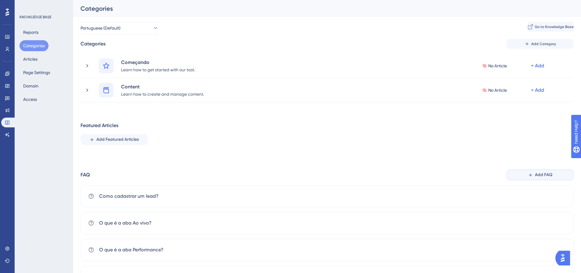
click at [524, 177] on button "Add FAQ" at bounding box center [539, 174] width 67 height 11
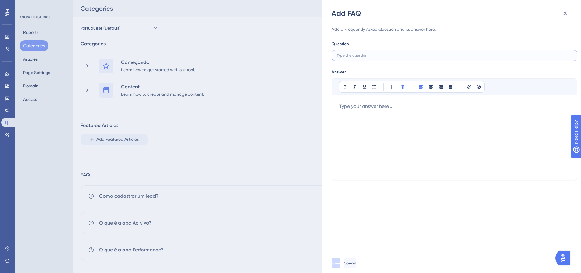
click at [402, 57] on input "text" at bounding box center [453, 55] width 235 height 4
paste input "Como saber se um usuário está ativo?"
type input "Como saber se um usuário está ativo?"
drag, startPoint x: 331, startPoint y: 131, endPoint x: 335, endPoint y: 125, distance: 7.8
click at [335, 124] on div "Bold Italic Underline Bullet Point Heading Normal Align Left Align Center Align…" at bounding box center [454, 129] width 246 height 102
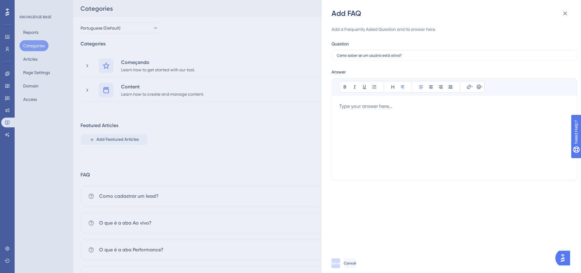
click at [350, 119] on div at bounding box center [454, 138] width 230 height 70
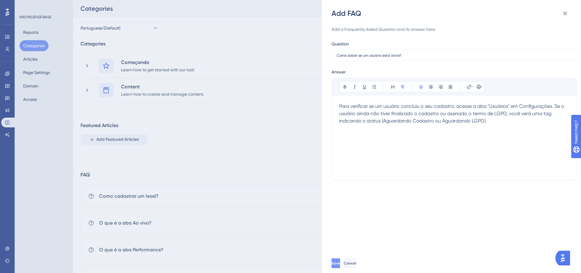
click at [340, 268] on button "Save" at bounding box center [335, 263] width 9 height 10
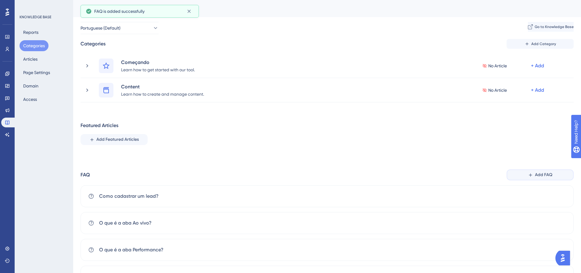
drag, startPoint x: 548, startPoint y: 174, endPoint x: 562, endPoint y: 177, distance: 14.0
click at [548, 175] on span "Add FAQ" at bounding box center [543, 174] width 17 height 7
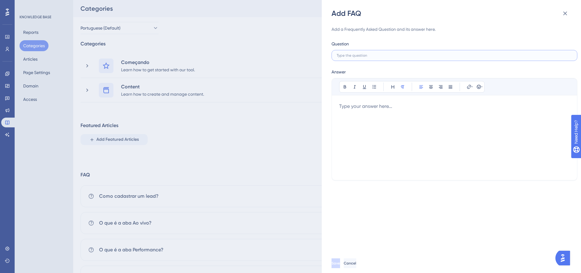
click at [351, 55] on input "text" at bounding box center [453, 55] width 235 height 4
paste input "Como criar equipes?"
type input "Como criar equipes?"
click at [406, 140] on div at bounding box center [454, 138] width 230 height 70
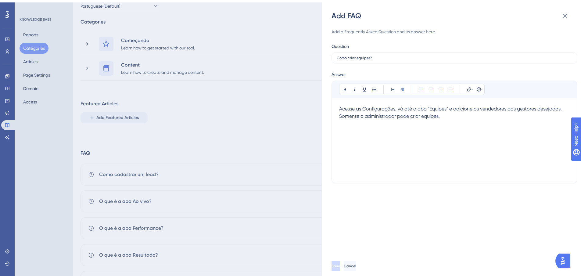
scroll to position [61, 0]
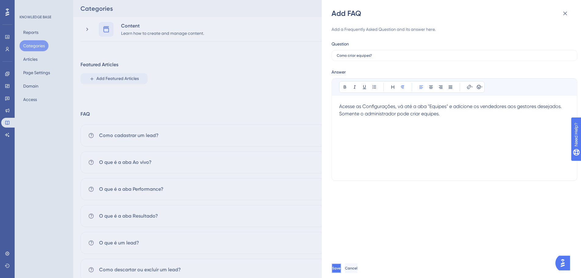
drag, startPoint x: 348, startPoint y: 268, endPoint x: 353, endPoint y: 266, distance: 5.5
click at [341, 266] on button "Save" at bounding box center [336, 268] width 10 height 10
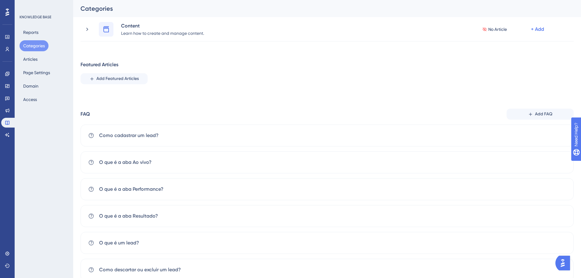
click at [534, 110] on button "Add FAQ" at bounding box center [539, 113] width 67 height 11
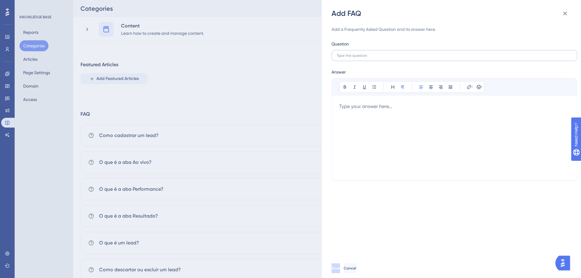
click at [356, 53] on label at bounding box center [454, 55] width 246 height 11
click at [356, 53] on input "text" at bounding box center [453, 55] width 235 height 4
paste input "Como trocar o nome da equipe?"
type input "Como trocar o nome da equipe?"
drag, startPoint x: 431, startPoint y: 96, endPoint x: 423, endPoint y: 101, distance: 9.6
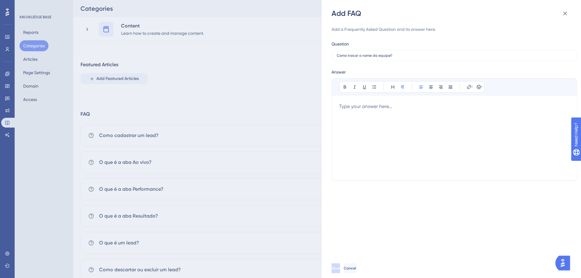
click at [423, 101] on div "Bold Italic Underline Bullet Point Heading Normal Align Left Align Center Align…" at bounding box center [454, 125] width 230 height 94
drag, startPoint x: 402, startPoint y: 119, endPoint x: 396, endPoint y: 132, distance: 13.6
click at [401, 121] on div at bounding box center [454, 138] width 230 height 70
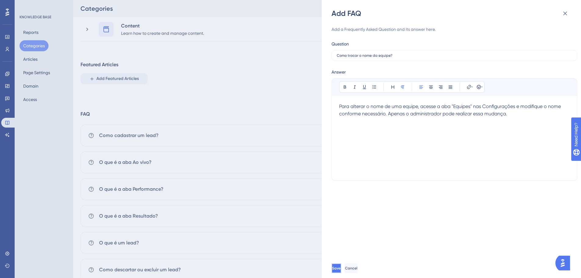
click at [341, 272] on button "Save" at bounding box center [336, 268] width 10 height 10
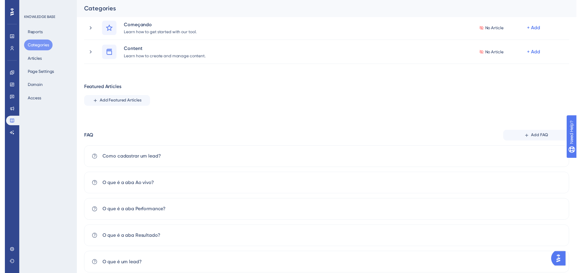
scroll to position [0, 0]
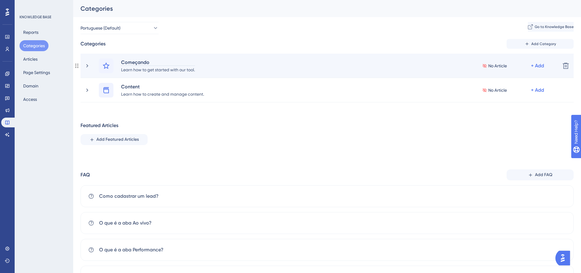
click at [136, 62] on div "Começando" at bounding box center [158, 62] width 74 height 7
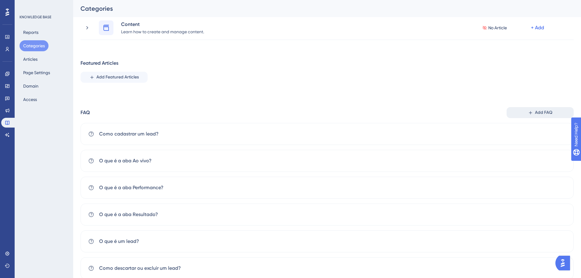
scroll to position [61, 0]
drag, startPoint x: 555, startPoint y: 115, endPoint x: 584, endPoint y: 125, distance: 30.3
click at [554, 115] on button "Add FAQ" at bounding box center [539, 113] width 67 height 11
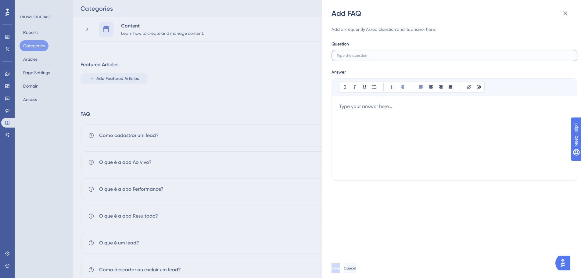
click at [351, 56] on input "text" at bounding box center [453, 55] width 235 height 4
paste input "Como trocar um usuário de equipe?"
type input "Como trocar um usuário de equipe?"
drag, startPoint x: 321, startPoint y: 135, endPoint x: 388, endPoint y: 136, distance: 67.1
click at [321, 135] on div "Add FAQ Add a Frequently Asked Question and its answer here. Question Como troc…" at bounding box center [290, 139] width 581 height 278
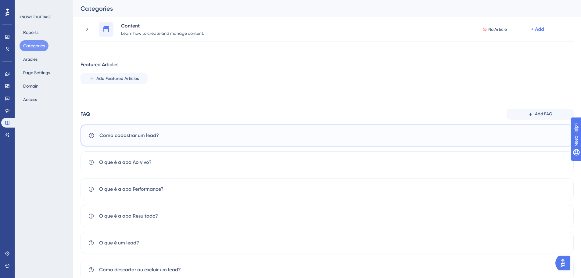
click at [388, 136] on div "Como cadastrar um lead?" at bounding box center [326, 135] width 493 height 22
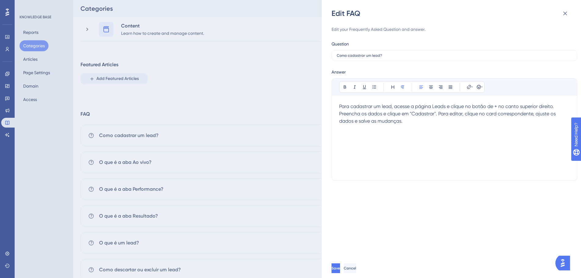
click at [565, 22] on div "Edit your Frequently Asked Question and answer. Question Como cadastrar um lead…" at bounding box center [454, 138] width 246 height 240
click at [566, 11] on icon at bounding box center [564, 13] width 7 height 7
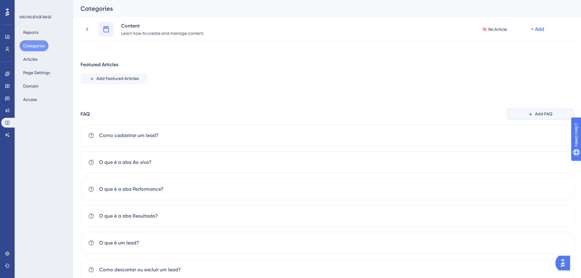
click at [530, 114] on icon at bounding box center [530, 113] width 3 height 3
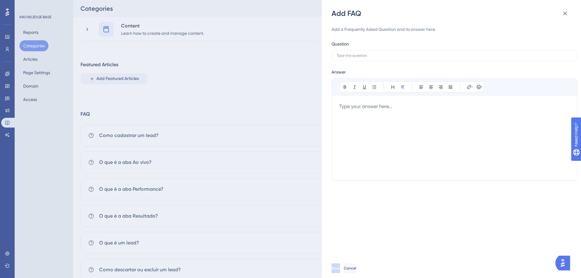
click at [372, 117] on div at bounding box center [454, 138] width 230 height 70
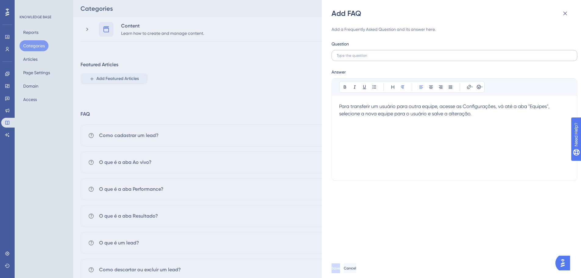
click at [405, 54] on label at bounding box center [454, 55] width 246 height 11
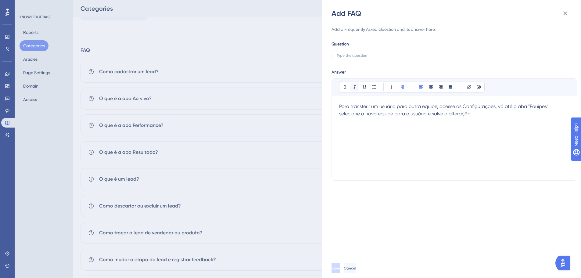
scroll to position [152, 0]
click at [364, 53] on label at bounding box center [454, 55] width 246 height 11
click at [364, 53] on input "text" at bounding box center [453, 55] width 235 height 4
paste input "Como trocar um usuário de equipe?"
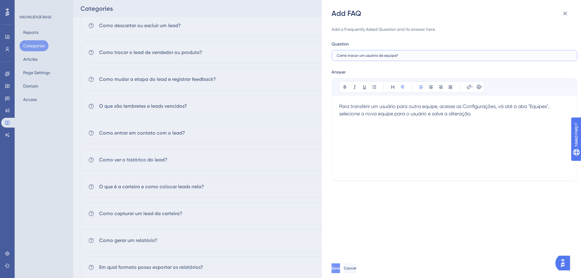
type input "Como trocar um usuário de equipe?"
click at [340, 265] on span "Save" at bounding box center [336, 267] width 9 height 5
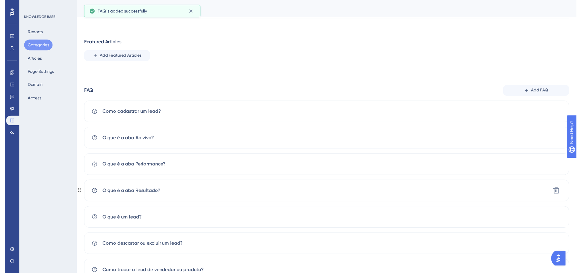
scroll to position [0, 0]
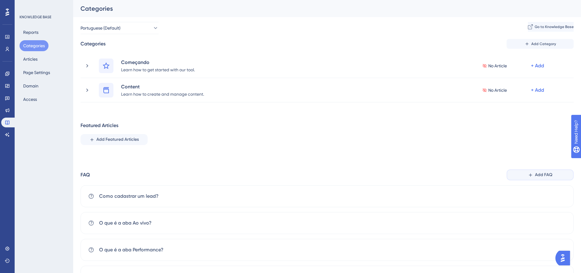
drag, startPoint x: 530, startPoint y: 179, endPoint x: 534, endPoint y: 184, distance: 6.9
click at [530, 179] on button "Add FAQ" at bounding box center [539, 174] width 67 height 11
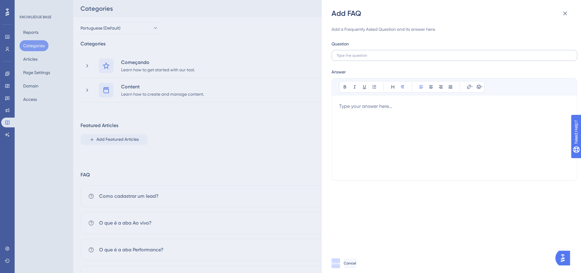
click at [369, 60] on label at bounding box center [454, 55] width 246 height 11
click at [369, 58] on input "text" at bounding box center [453, 55] width 235 height 4
paste input "Como excluir uma equipe?"
type input "Como excluir uma equipe?"
click at [384, 144] on div at bounding box center [454, 138] width 230 height 70
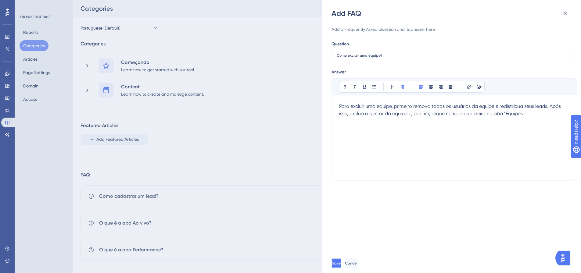
click at [341, 264] on button "Save" at bounding box center [336, 263] width 10 height 10
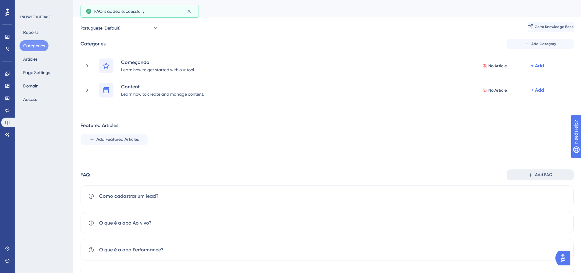
click at [545, 172] on span "Add FAQ" at bounding box center [543, 174] width 17 height 7
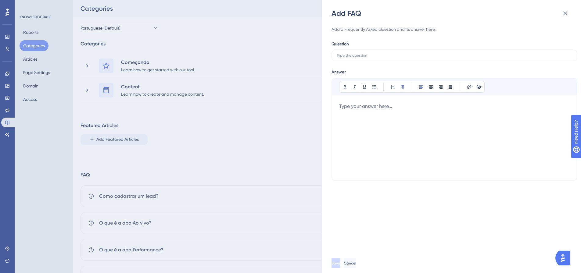
click at [379, 130] on div at bounding box center [454, 138] width 230 height 70
click at [367, 56] on input "text" at bounding box center [453, 55] width 235 height 4
paste input "Quais são as permissões que eu posso dar ao usuário?"
type input "Quais são as permissões que eu posso dar ao usuário?"
click at [381, 145] on div at bounding box center [454, 138] width 230 height 70
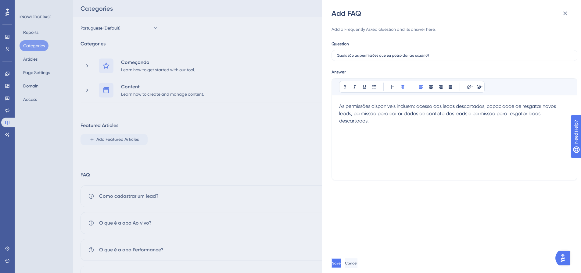
click at [341, 265] on button "Save" at bounding box center [336, 263] width 10 height 10
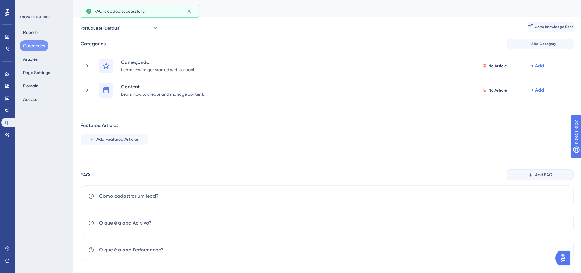
drag, startPoint x: 538, startPoint y: 170, endPoint x: 539, endPoint y: 175, distance: 5.5
click at [537, 170] on button "Add FAQ" at bounding box center [539, 174] width 67 height 11
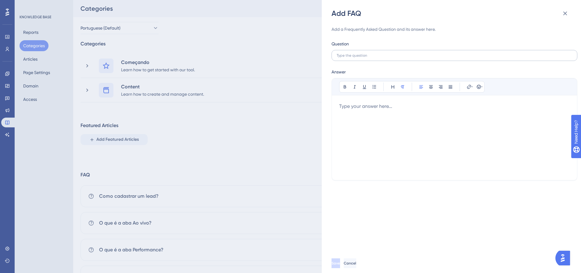
click at [364, 55] on label at bounding box center [454, 55] width 246 height 11
click at [364, 55] on input "text" at bounding box center [453, 55] width 235 height 4
paste input "O que são as automações do sistema?"
type input "O que são as automações do sistema?"
click at [349, 114] on div at bounding box center [454, 138] width 230 height 70
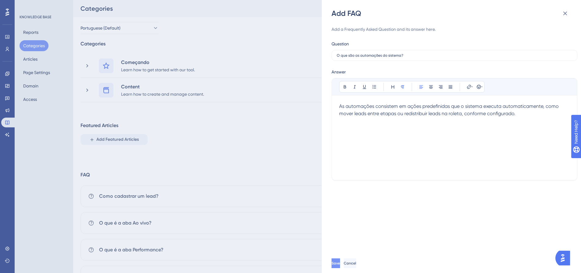
click at [340, 266] on button "Save" at bounding box center [335, 263] width 9 height 10
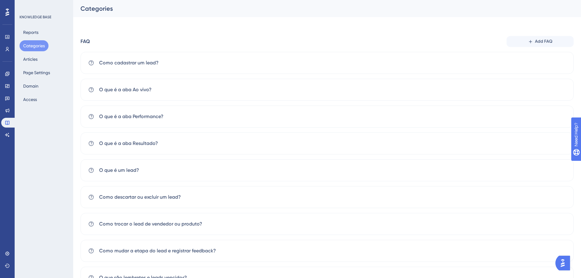
scroll to position [63, 0]
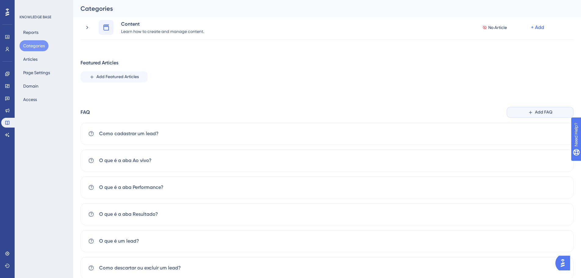
click at [537, 110] on span "Add FAQ" at bounding box center [543, 111] width 17 height 7
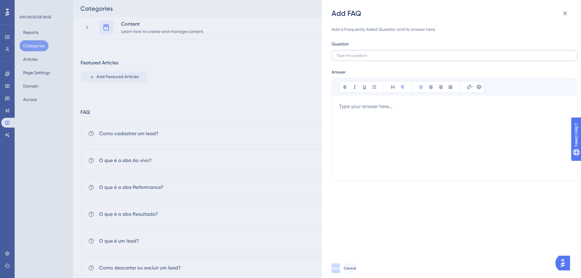
click at [409, 59] on label at bounding box center [454, 55] width 246 height 11
click at [409, 58] on input "text" at bounding box center [453, 55] width 235 height 4
paste input "Como configurar as automações do sistema?"
type input "Como configurar as automações do sistema?"
drag, startPoint x: 370, startPoint y: 116, endPoint x: 359, endPoint y: 169, distance: 54.7
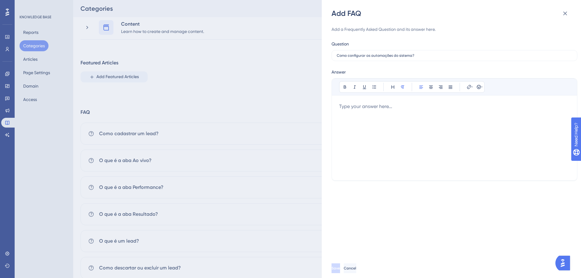
click at [370, 116] on div at bounding box center [454, 138] width 230 height 70
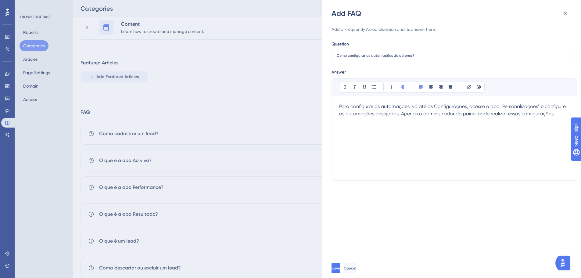
click at [346, 262] on div "Save Cancel" at bounding box center [460, 268] width 259 height 20
click at [340, 266] on button "Save" at bounding box center [335, 268] width 9 height 10
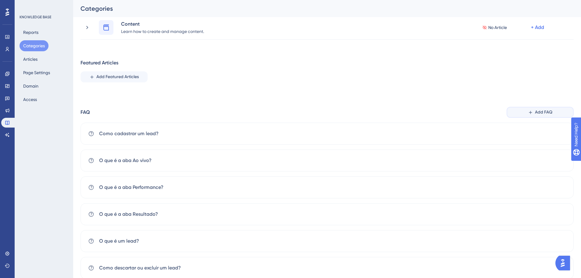
click at [540, 115] on span "Add FAQ" at bounding box center [543, 111] width 17 height 7
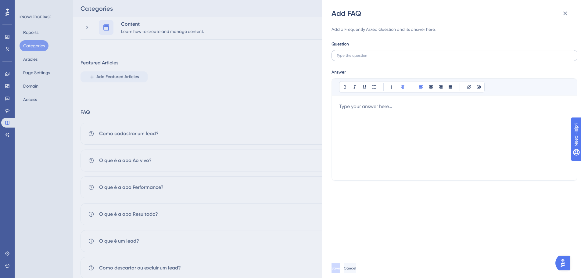
drag, startPoint x: 377, startPoint y: 63, endPoint x: 379, endPoint y: 59, distance: 4.8
click at [379, 59] on div "Add a Frequently Asked Question and its answer here. Question Answer Bold Itali…" at bounding box center [454, 103] width 246 height 155
click at [381, 55] on input "text" at bounding box center [453, 55] width 235 height 4
paste input "Como criar mensagens prontas?"
type input "Como criar mensagens prontas?"
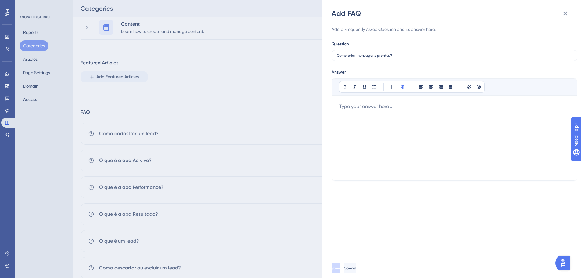
click at [381, 139] on div at bounding box center [454, 138] width 230 height 70
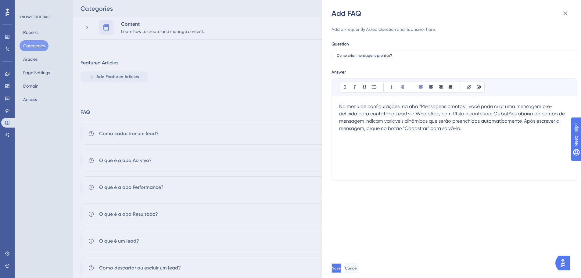
click at [341, 269] on button "Save" at bounding box center [336, 268] width 10 height 10
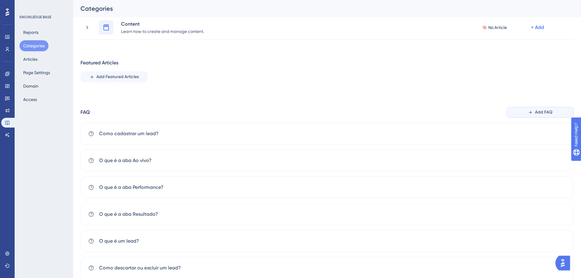
drag, startPoint x: 540, startPoint y: 112, endPoint x: 584, endPoint y: 107, distance: 44.2
click at [540, 112] on span "Add FAQ" at bounding box center [543, 111] width 17 height 7
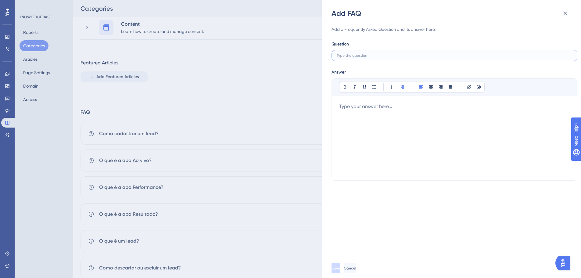
drag, startPoint x: 342, startPoint y: 55, endPoint x: 583, endPoint y: 86, distance: 243.1
click at [342, 55] on input "text" at bounding box center [453, 55] width 235 height 4
paste input "Eu posso gerenciar as notificações que eu recebo?"
type input "Eu posso gerenciar as notificações que eu recebo?"
drag, startPoint x: 422, startPoint y: 176, endPoint x: 420, endPoint y: 179, distance: 3.7
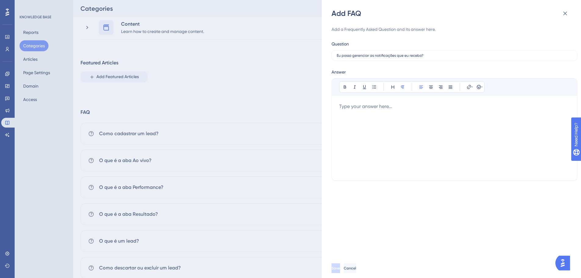
click at [420, 177] on div "Bold Italic Underline Bullet Point Heading Normal Align Left Align Center Align…" at bounding box center [454, 129] width 246 height 102
click at [360, 135] on div at bounding box center [454, 138] width 230 height 70
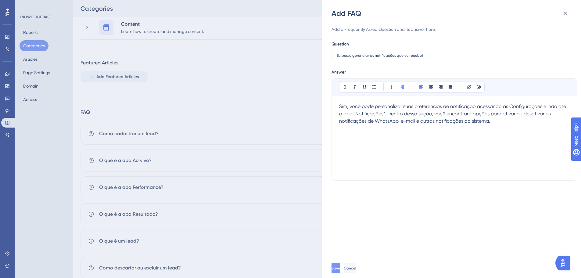
click at [340, 267] on span "Save" at bounding box center [335, 267] width 9 height 5
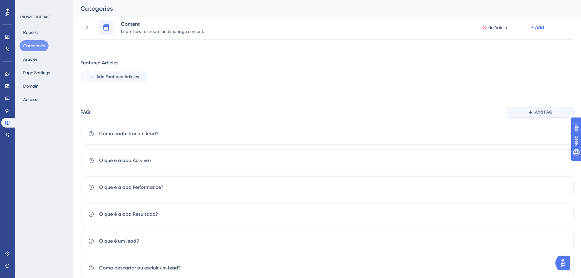
click at [532, 117] on button "Add FAQ" at bounding box center [539, 112] width 67 height 11
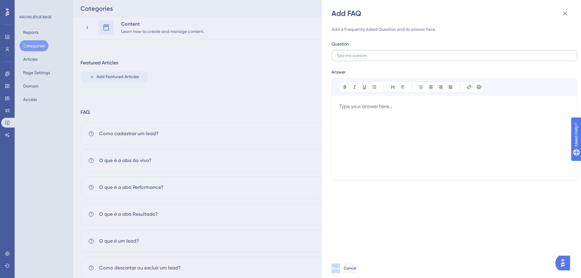
click at [348, 59] on label at bounding box center [454, 55] width 246 height 11
click at [348, 58] on input "text" at bounding box center [453, 55] width 235 height 4
paste input "O que é a sessão FAQ’s?"
type input "O que é a sessão FAQ’s?"
click at [414, 159] on div at bounding box center [454, 138] width 230 height 70
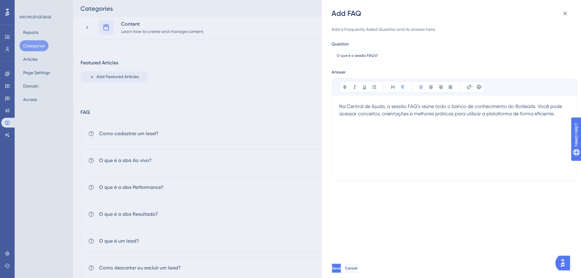
drag, startPoint x: 342, startPoint y: 265, endPoint x: 583, endPoint y: 220, distance: 245.8
click at [341, 265] on button "Save" at bounding box center [336, 268] width 10 height 10
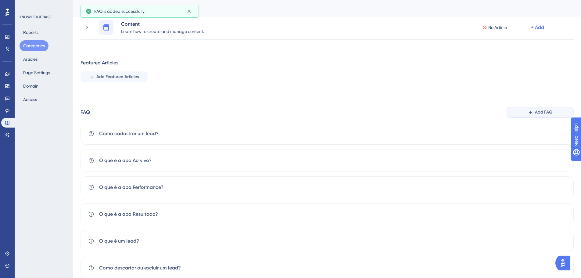
click at [537, 113] on span "Add FAQ" at bounding box center [543, 111] width 17 height 7
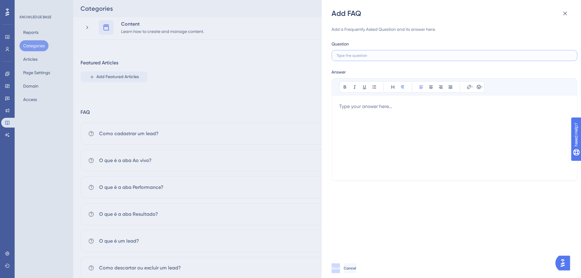
click at [382, 56] on input "text" at bounding box center [453, 55] width 235 height 4
paste input "O que é a seção Status?"
type input "O que é a seção Status?"
click at [405, 155] on div at bounding box center [454, 138] width 230 height 70
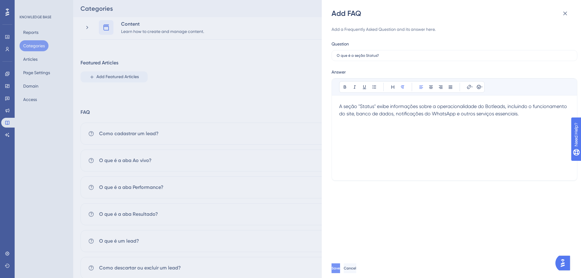
click at [340, 265] on button "Save" at bounding box center [335, 268] width 9 height 10
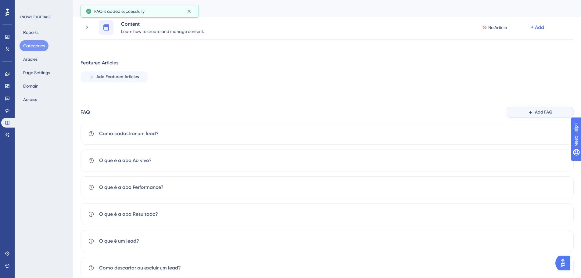
drag, startPoint x: 527, startPoint y: 109, endPoint x: 544, endPoint y: 111, distance: 17.7
click at [527, 110] on button "Add FAQ" at bounding box center [539, 112] width 67 height 11
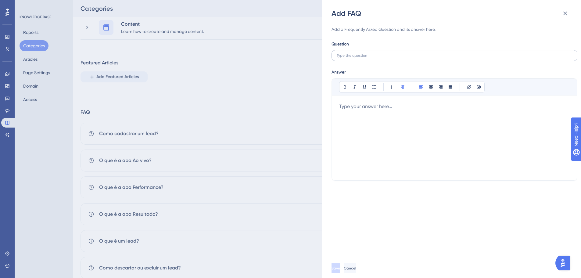
click at [371, 53] on label at bounding box center [454, 55] width 246 height 11
click at [371, 53] on input "text" at bounding box center [453, 55] width 235 height 4
paste input "O que é a sessão Atualizações?"
type input "O que é a sessão Atualizações?"
click at [391, 122] on div at bounding box center [454, 138] width 230 height 70
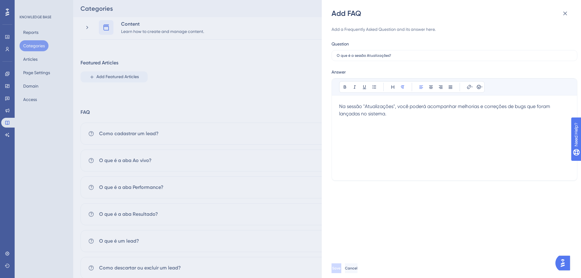
click at [341, 264] on button "Save" at bounding box center [336, 268] width 10 height 10
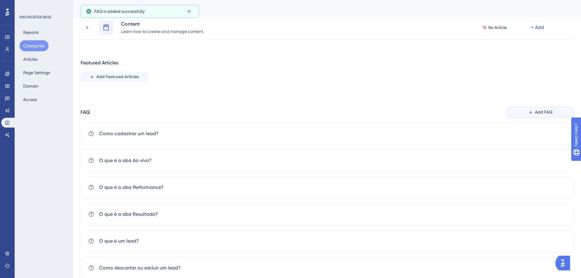
drag, startPoint x: 530, startPoint y: 116, endPoint x: 548, endPoint y: 109, distance: 19.3
click at [530, 116] on button "Add FAQ" at bounding box center [539, 112] width 67 height 11
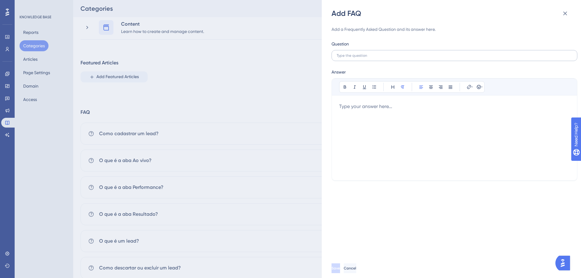
click at [367, 61] on div "Add a Frequently Asked Question and its answer here. Question Answer Bold Itali…" at bounding box center [454, 103] width 246 height 155
click at [367, 56] on input "text" at bounding box center [453, 55] width 235 height 4
paste input "Posso utilizar o Botleads ao mesmo tempo em mais de um dispositivo?"
type input "Posso utilizar o Botleads ao mesmo tempo em mais de um dispositivo?"
click at [392, 144] on div at bounding box center [454, 138] width 230 height 70
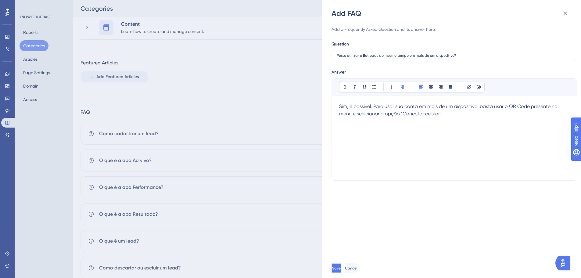
click at [340, 268] on span "Save" at bounding box center [336, 267] width 9 height 5
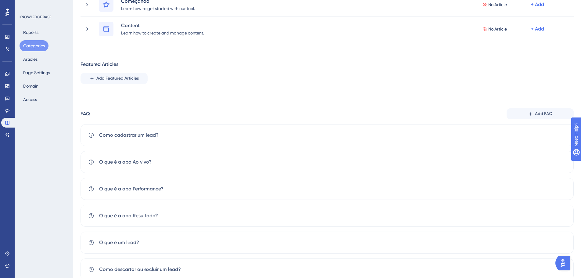
scroll to position [122, 0]
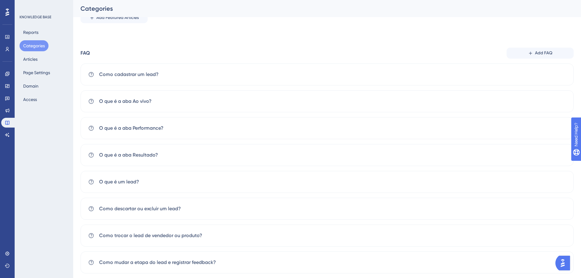
click at [541, 56] on span "Add FAQ" at bounding box center [543, 52] width 17 height 7
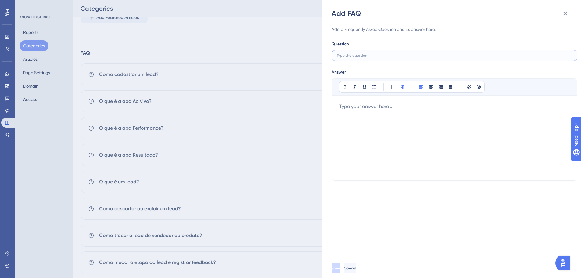
click at [422, 57] on input "text" at bounding box center [453, 55] width 235 height 4
paste input "Estou pendente na roleta mas acredito não ter leads vencidos, como resolver?"
type input "Estou pendente na roleta mas acredito não ter leads vencidos, como resolver?"
click at [407, 122] on div at bounding box center [454, 138] width 230 height 70
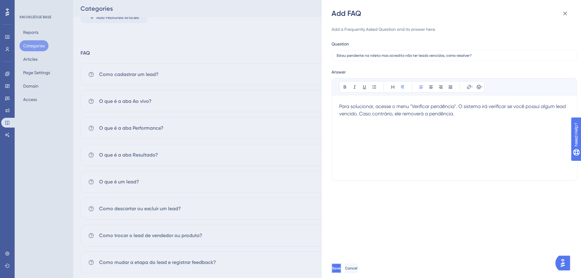
click at [340, 268] on span "Save" at bounding box center [336, 267] width 9 height 5
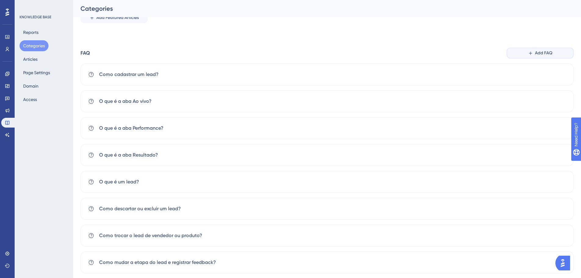
drag, startPoint x: 540, startPoint y: 54, endPoint x: 513, endPoint y: 66, distance: 29.9
click at [540, 54] on span "Add FAQ" at bounding box center [543, 52] width 17 height 7
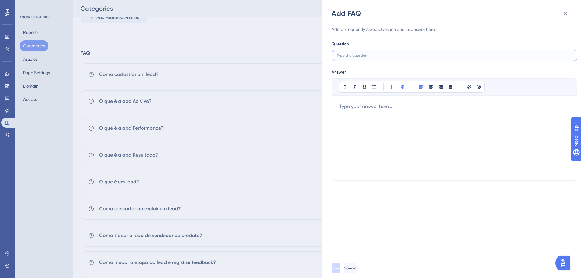
click at [399, 57] on input "text" at bounding box center [453, 55] width 235 height 4
paste input "Consigo saber se estou ativo nas roletas de forma simplificada?"
type input "Consigo saber se estou ativo nas roletas de forma simplificada?"
click at [447, 136] on div at bounding box center [454, 138] width 230 height 70
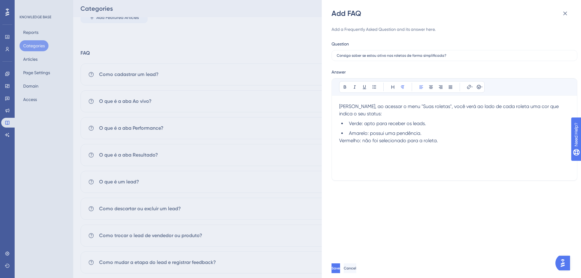
click at [340, 140] on span "Vermelho: não foi selecionado para a roleta." at bounding box center [388, 140] width 99 height 6
click at [338, 139] on div "Bold Italic Underline Bullet Point Heading Normal Align Left Align Center Align…" at bounding box center [454, 129] width 246 height 102
click at [340, 138] on span "Vermelho: não foi selecionado para a roleta." at bounding box center [388, 140] width 99 height 6
click at [378, 85] on div "Bold Italic Underline Bullet Point Heading Normal Align Left Align Center Align…" at bounding box center [411, 87] width 145 height 12
click at [378, 86] on button at bounding box center [374, 87] width 9 height 9
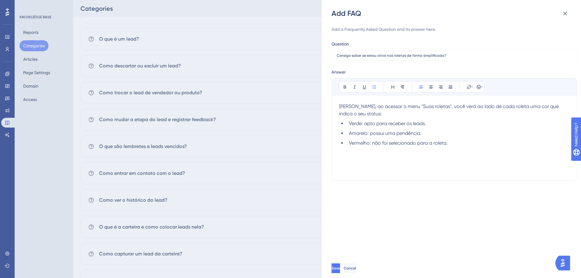
scroll to position [274, 0]
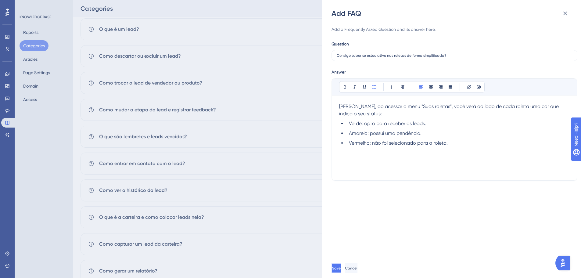
click at [340, 268] on button "Save" at bounding box center [336, 268] width 10 height 10
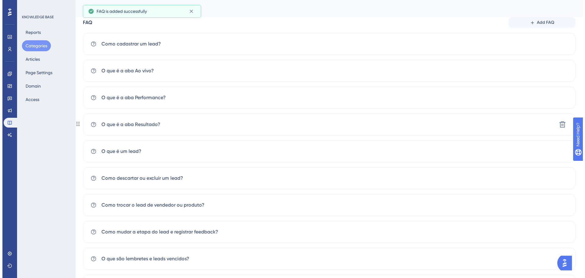
scroll to position [0, 0]
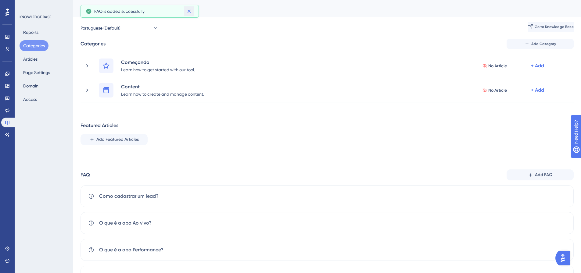
click at [191, 9] on icon at bounding box center [189, 11] width 6 height 6
click at [541, 45] on span "Add Category" at bounding box center [543, 43] width 25 height 5
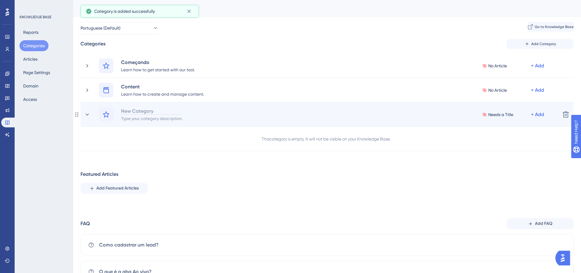
click at [134, 108] on div "New Category" at bounding box center [152, 110] width 62 height 7
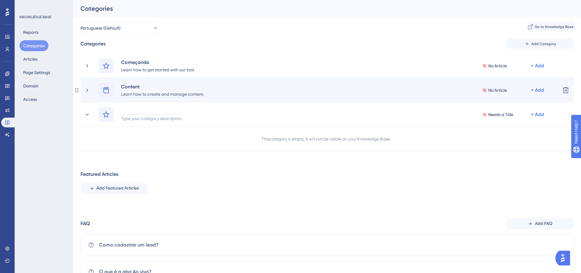
click at [151, 91] on div "Learn how to create and manage content." at bounding box center [163, 93] width 84 height 7
click at [102, 89] on div at bounding box center [106, 90] width 15 height 15
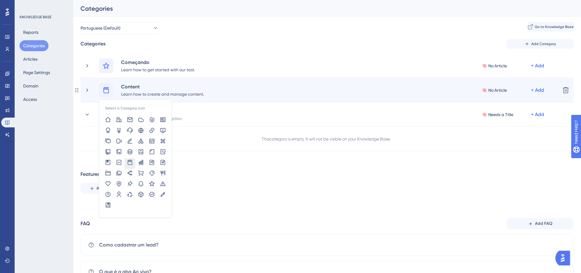
click at [90, 97] on div "Select a Category icon Content Learn how to create and manage content. No Artic…" at bounding box center [319, 90] width 471 height 15
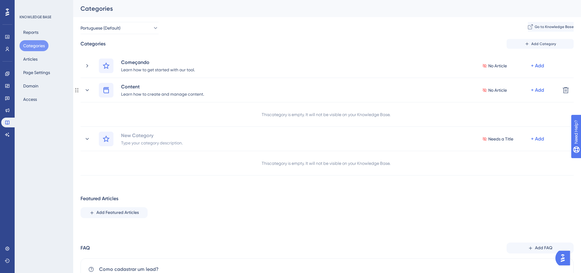
click at [292, 117] on div "This category is empty. It will not be visible on your Knowledge Base." at bounding box center [325, 114] width 129 height 7
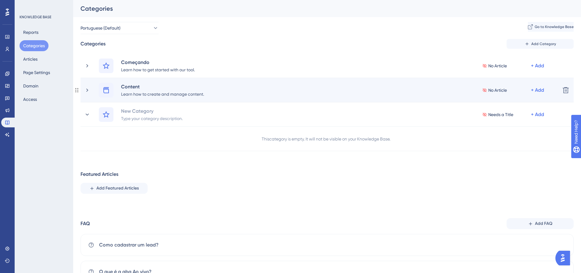
click at [89, 86] on div "Content Learn how to create and manage content. No Article + Add" at bounding box center [319, 90] width 471 height 15
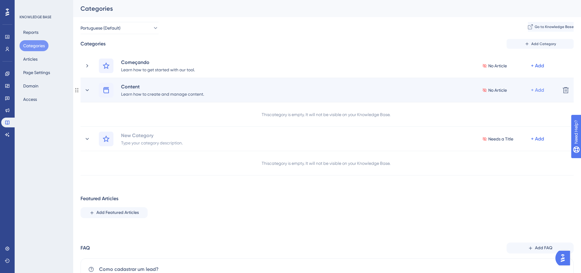
click at [537, 88] on div "+ Add" at bounding box center [537, 90] width 13 height 7
click at [505, 122] on div "Add Articles Add Articles" at bounding box center [513, 118] width 53 height 12
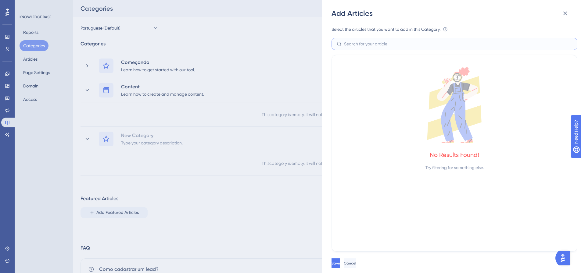
click at [372, 43] on input "text" at bounding box center [458, 44] width 228 height 7
click at [386, 83] on icon at bounding box center [454, 105] width 230 height 76
click at [395, 49] on label at bounding box center [454, 44] width 246 height 12
click at [395, 47] on input "text" at bounding box center [458, 44] width 228 height 7
click at [562, 15] on icon at bounding box center [564, 13] width 7 height 7
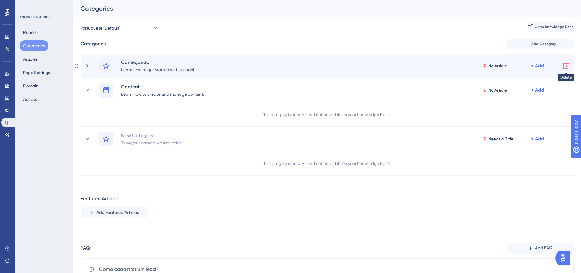
click at [563, 64] on icon at bounding box center [565, 66] width 6 height 6
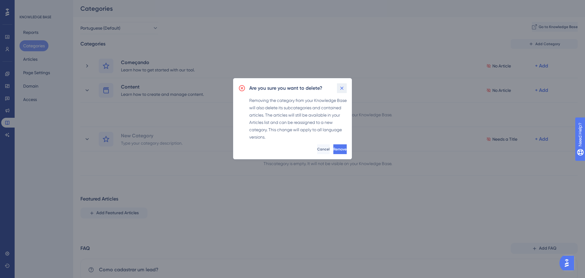
click at [339, 87] on icon at bounding box center [342, 88] width 6 height 6
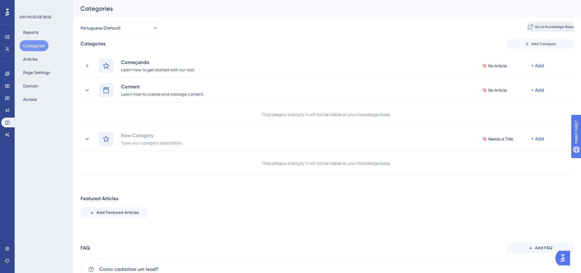
click at [541, 27] on span "Go to Knowledge Base" at bounding box center [553, 26] width 39 height 5
click at [38, 61] on button "Articles" at bounding box center [31, 59] width 22 height 11
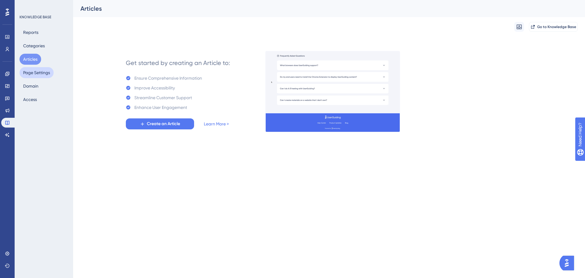
click at [46, 69] on button "Page Settings" at bounding box center [37, 72] width 34 height 11
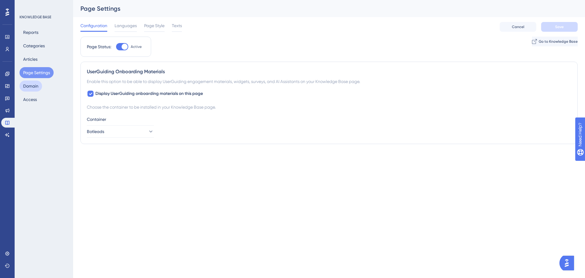
click at [38, 82] on button "Domain" at bounding box center [31, 85] width 23 height 11
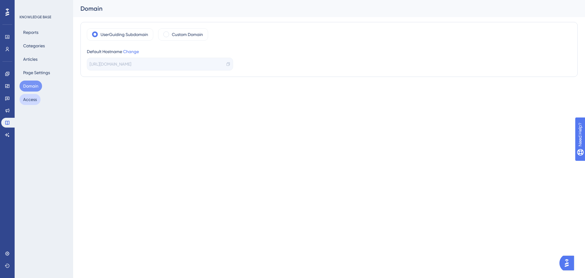
click at [37, 100] on button "Access" at bounding box center [30, 99] width 21 height 11
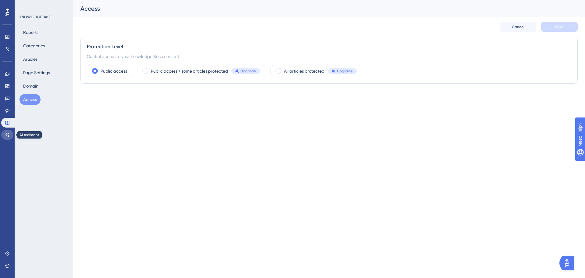
click at [9, 135] on icon at bounding box center [7, 134] width 5 height 5
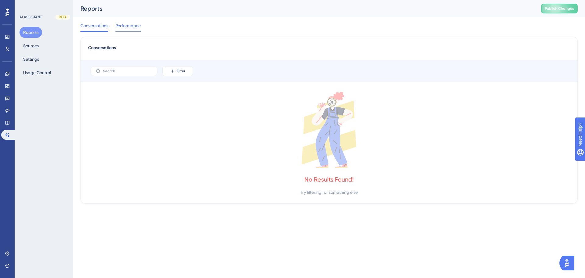
click at [119, 22] on span "Performance" at bounding box center [128, 25] width 25 height 7
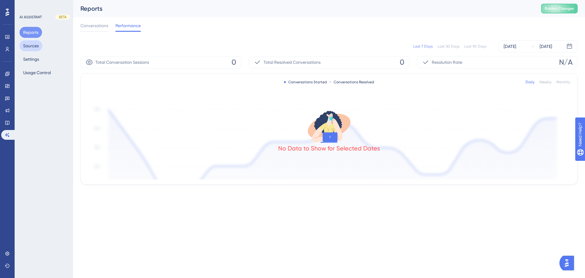
click at [34, 44] on button "Sources" at bounding box center [31, 45] width 23 height 11
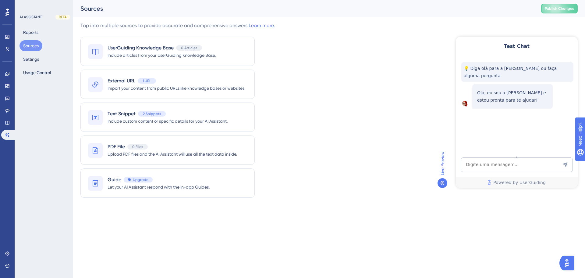
click at [444, 183] on icon at bounding box center [442, 182] width 5 height 5
click at [572, 265] on img "Open AI Assistant Launcher" at bounding box center [566, 262] width 11 height 11
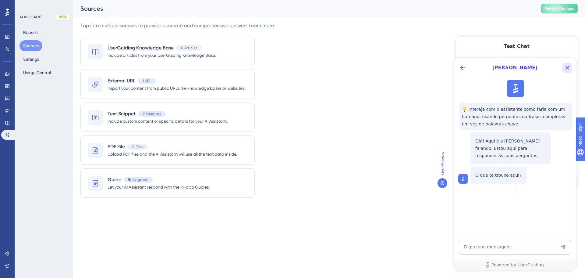
click at [566, 70] on icon "Close Button" at bounding box center [567, 67] width 7 height 7
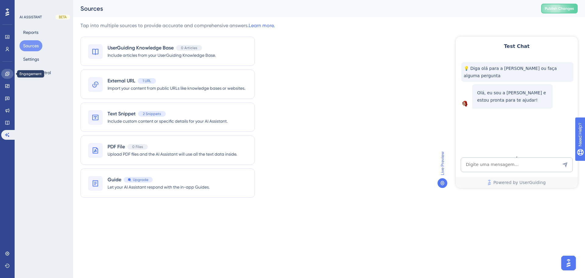
click at [9, 73] on icon at bounding box center [7, 73] width 5 height 5
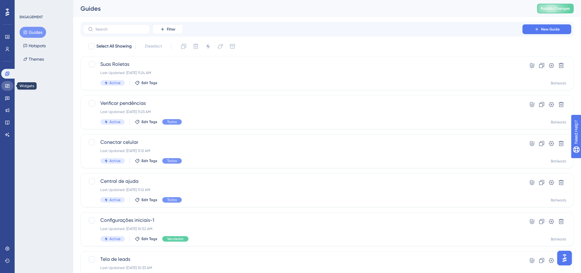
click at [8, 81] on link at bounding box center [7, 86] width 12 height 10
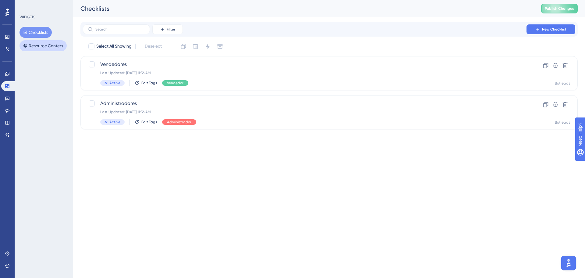
click at [29, 44] on button "Resource Centers" at bounding box center [43, 45] width 47 height 11
